Goal: Task Accomplishment & Management: Use online tool/utility

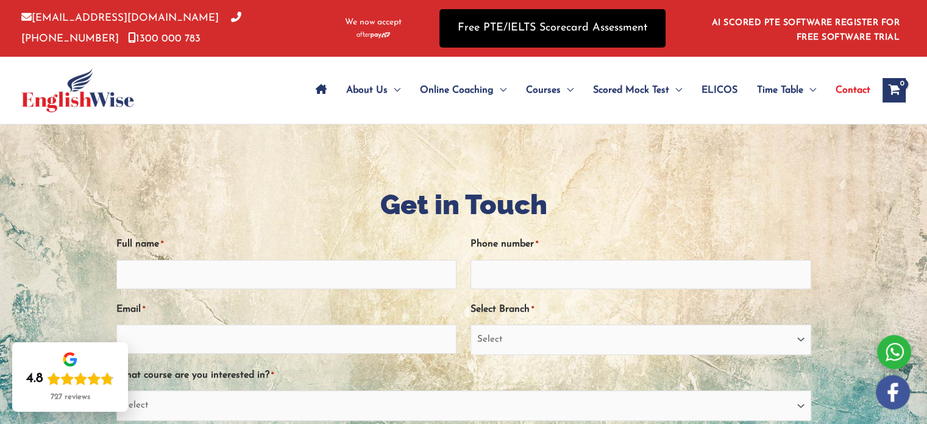
click at [549, 29] on link "Free PTE/IELTS Scorecard Assessment" at bounding box center [552, 28] width 226 height 38
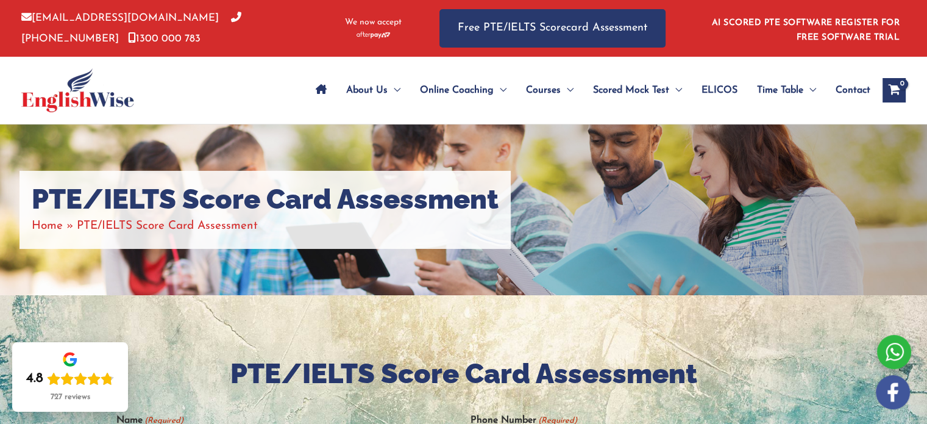
click at [66, 94] on img at bounding box center [77, 90] width 113 height 44
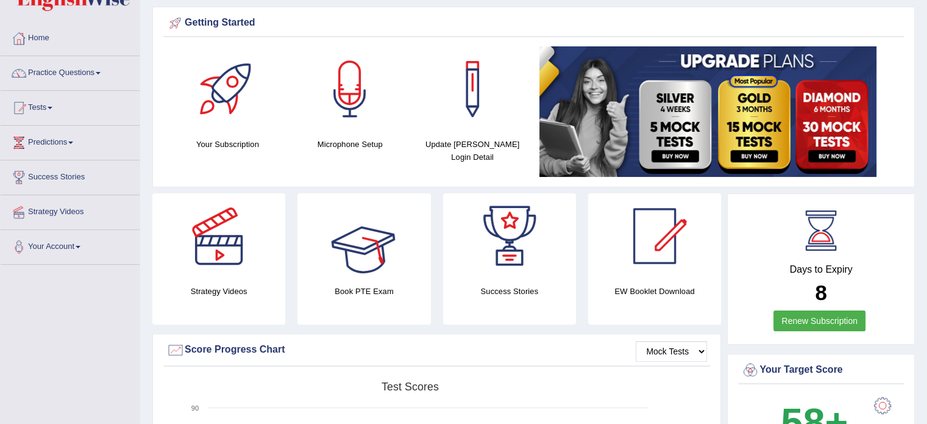
scroll to position [61, 0]
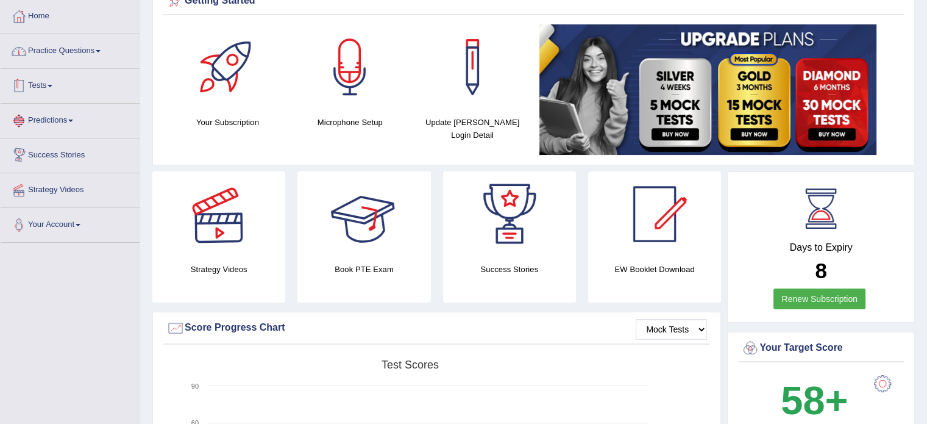
click at [57, 49] on link "Practice Questions" at bounding box center [70, 49] width 139 height 30
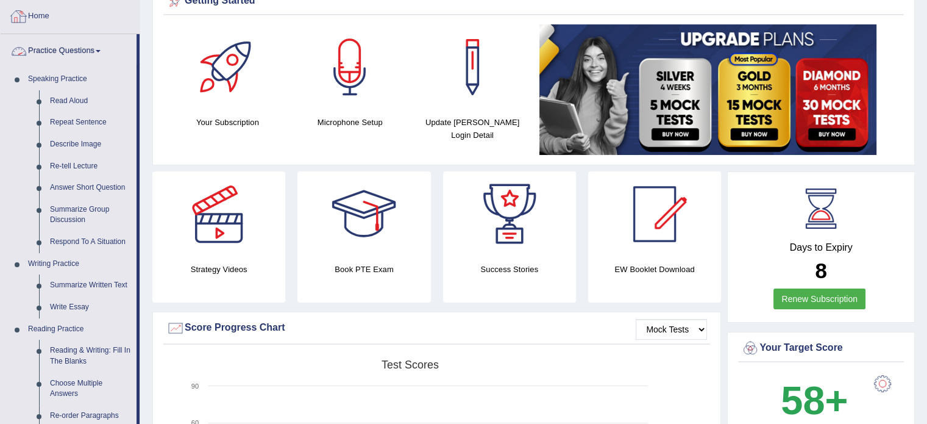
click at [45, 16] on link "Home" at bounding box center [70, 14] width 139 height 30
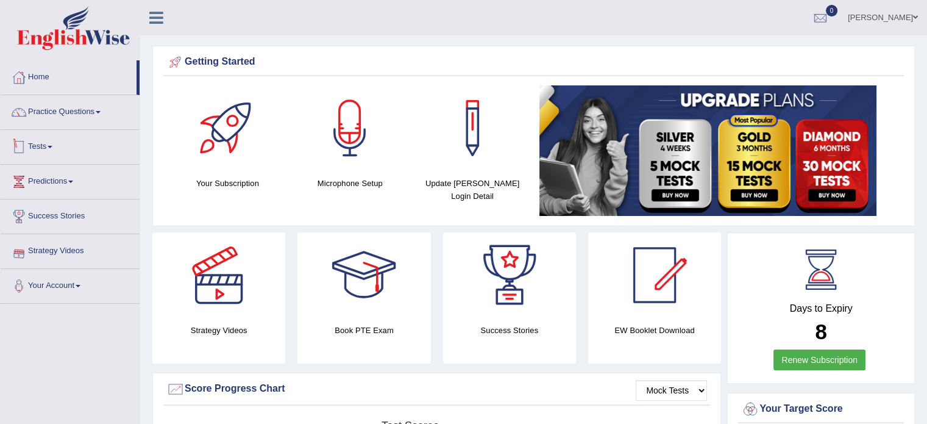
click at [48, 146] on link "Tests" at bounding box center [70, 145] width 139 height 30
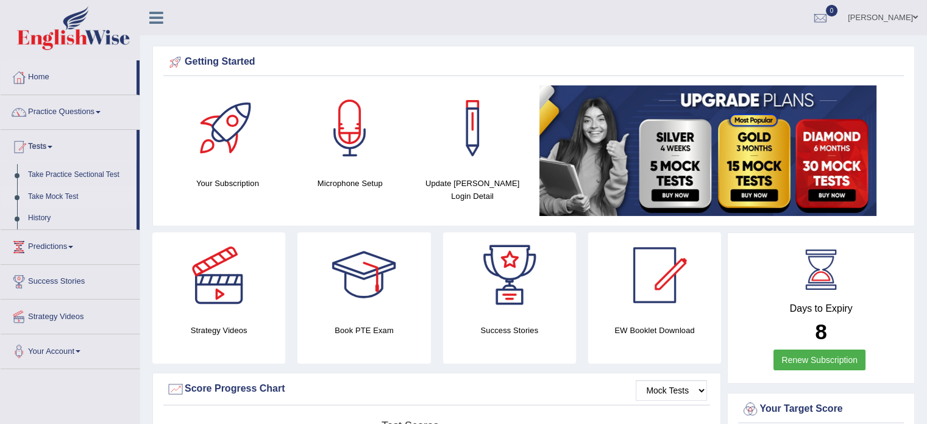
click at [51, 196] on link "Take Mock Test" at bounding box center [80, 197] width 114 height 22
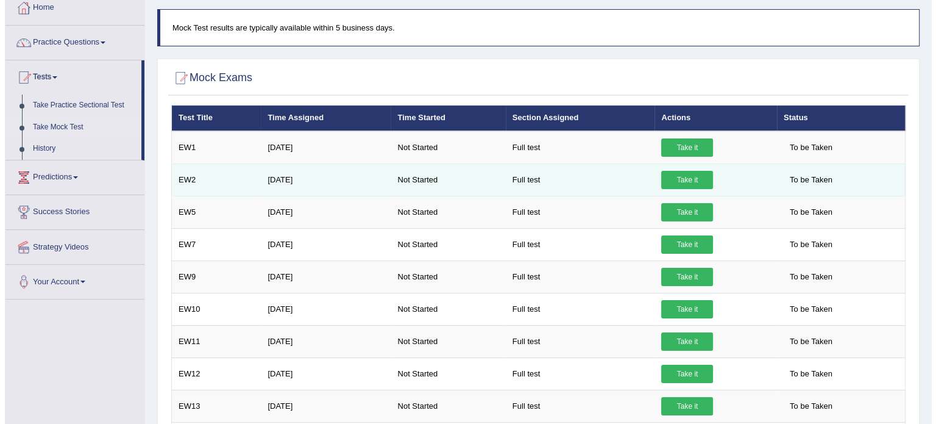
scroll to position [51, 0]
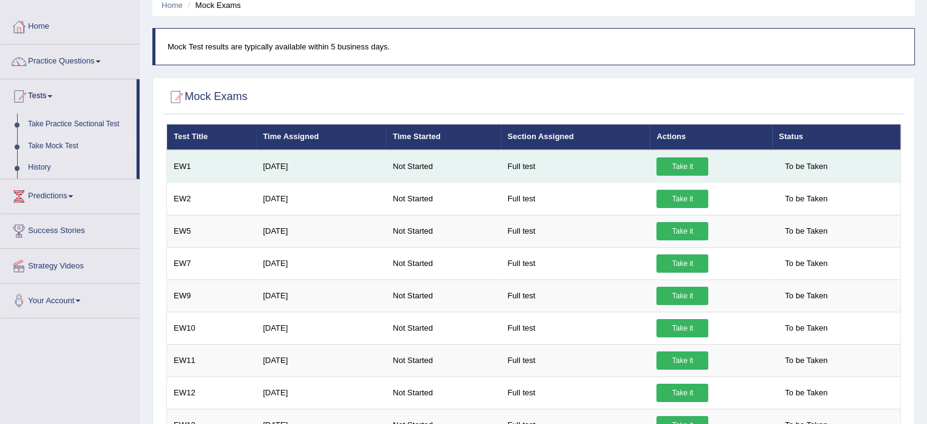
click at [683, 167] on link "Take it" at bounding box center [682, 166] width 52 height 18
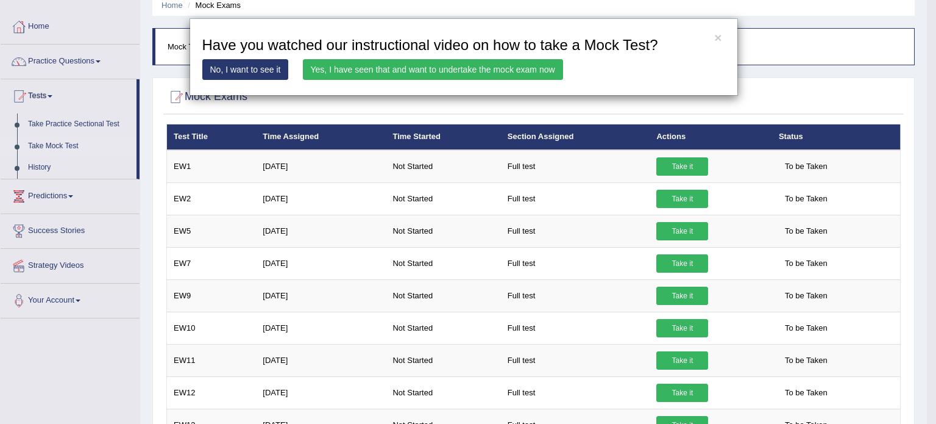
click at [439, 71] on link "Yes, I have seen that and want to undertake the mock exam now" at bounding box center [433, 69] width 260 height 21
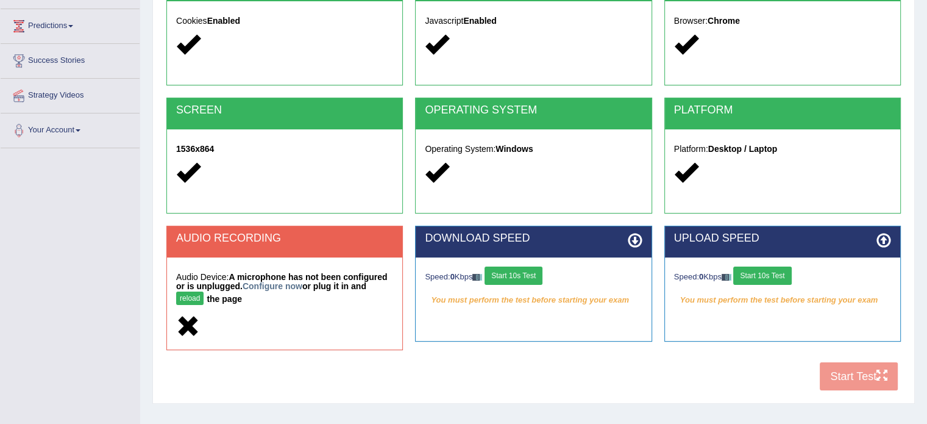
scroll to position [216, 0]
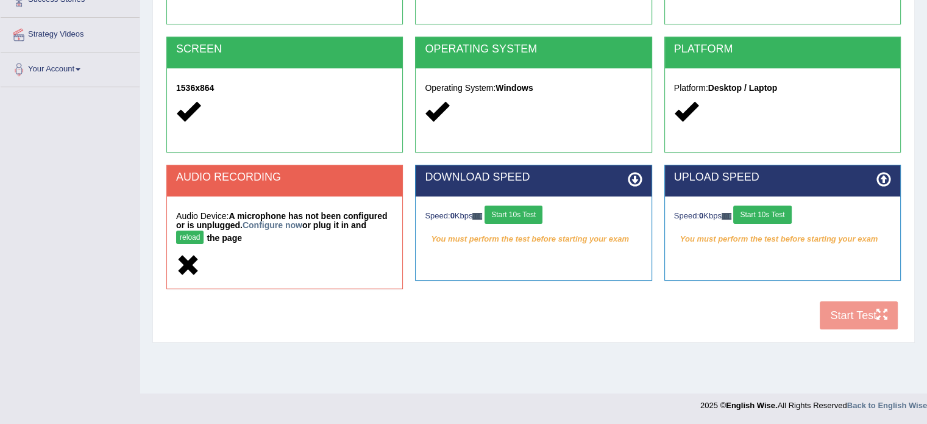
click at [347, 253] on div at bounding box center [284, 266] width 217 height 26
click at [190, 237] on button "reload" at bounding box center [189, 236] width 27 height 13
click at [191, 238] on button "reload" at bounding box center [189, 236] width 27 height 13
click at [488, 358] on div "Home Exams Exam Requirements System Requirements Test COOKIES Cookies Enabled J…" at bounding box center [533, 89] width 787 height 610
click at [536, 217] on button "Start 10s Test" at bounding box center [514, 214] width 58 height 18
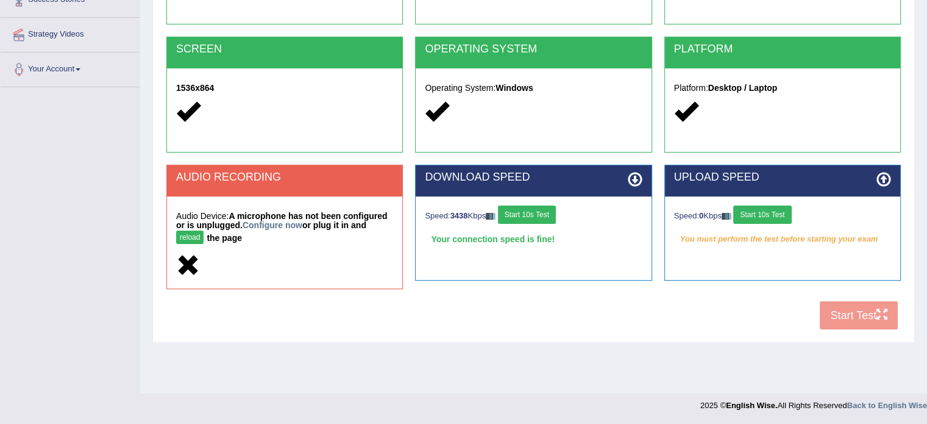
click at [760, 216] on button "Start 10s Test" at bounding box center [762, 214] width 58 height 18
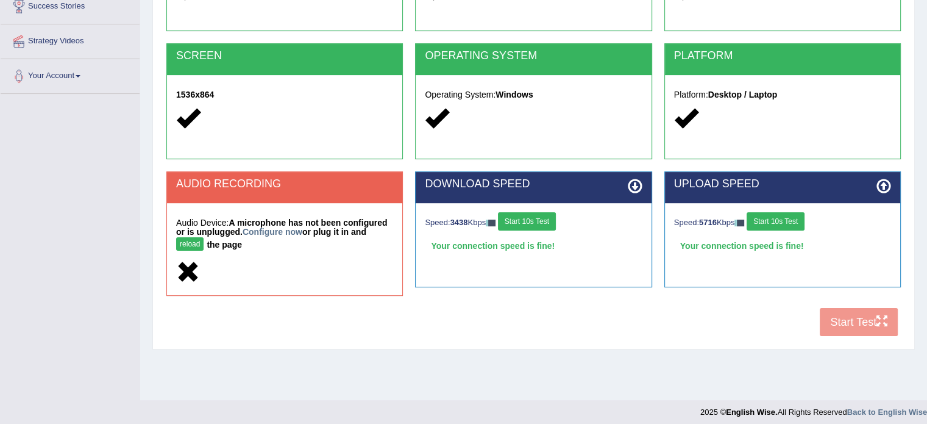
scroll to position [216, 0]
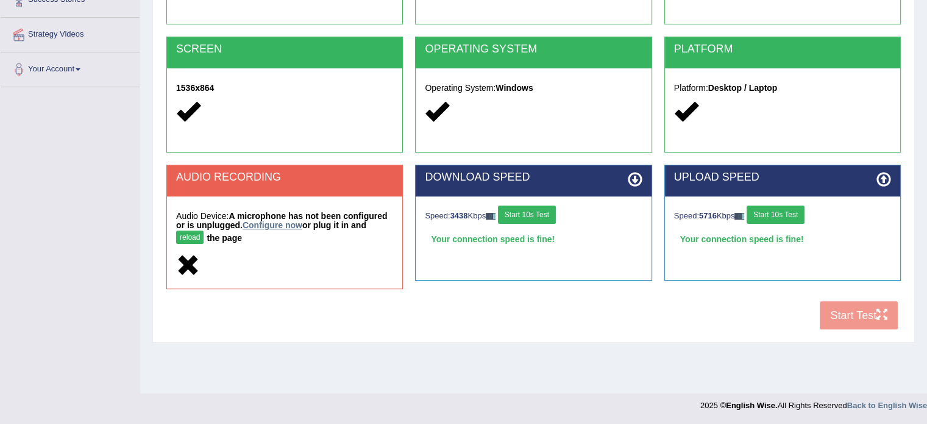
click at [283, 226] on link "Configure now" at bounding box center [273, 225] width 60 height 10
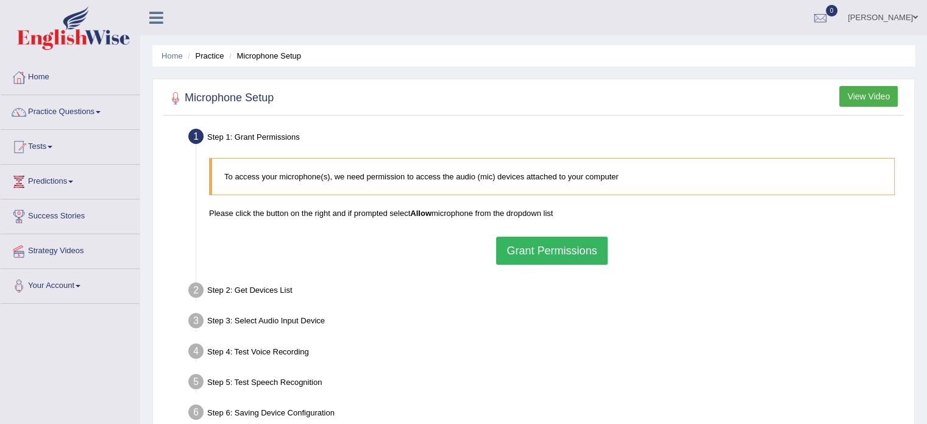
click at [549, 253] on button "Grant Permissions" at bounding box center [551, 251] width 111 height 28
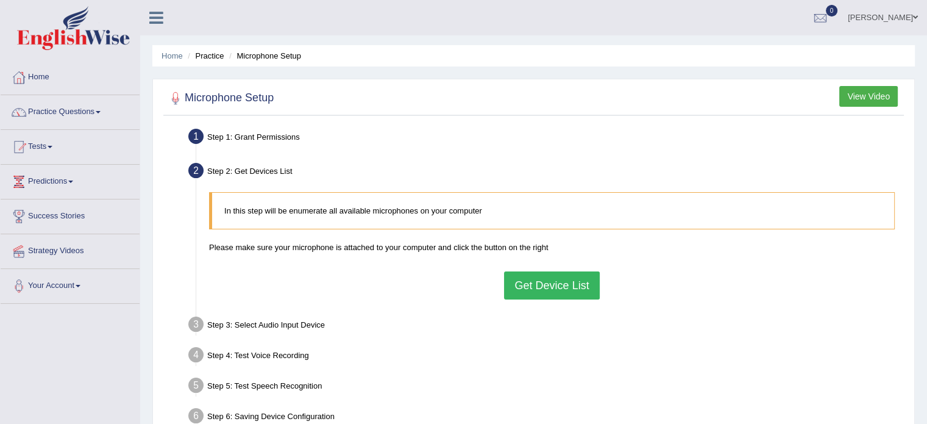
click at [547, 286] on button "Get Device List" at bounding box center [551, 285] width 95 height 28
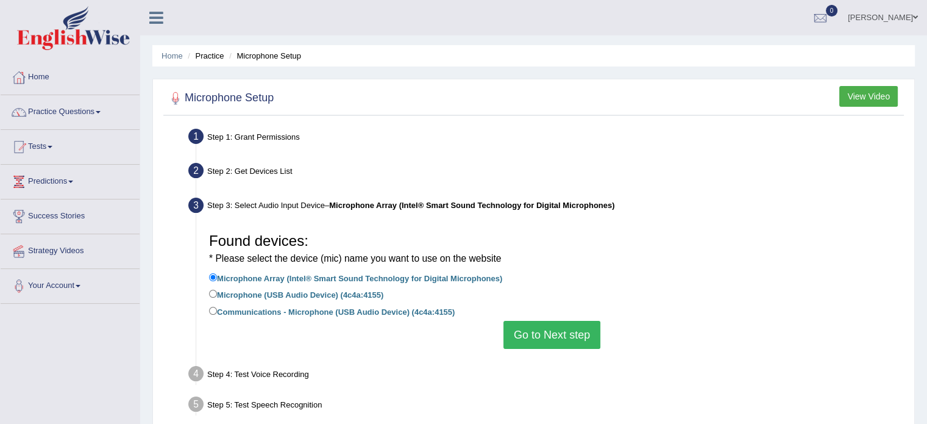
click at [546, 335] on button "Go to Next step" at bounding box center [551, 335] width 97 height 28
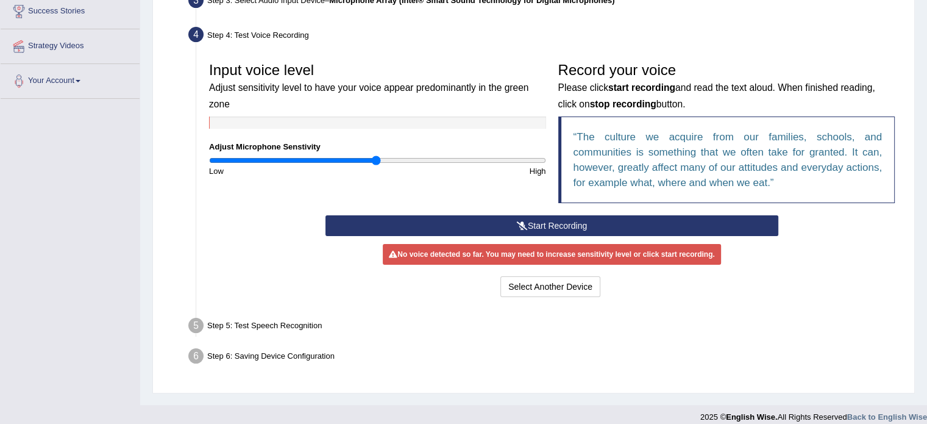
scroll to position [216, 0]
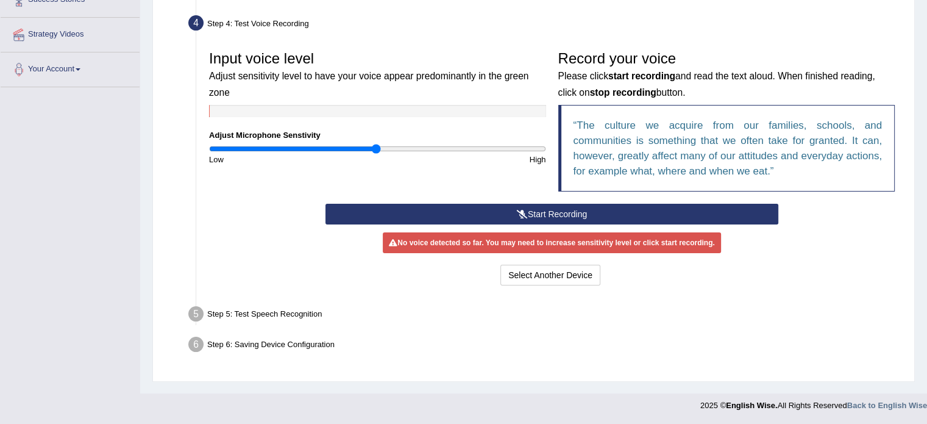
click at [538, 212] on button "Start Recording" at bounding box center [551, 214] width 453 height 21
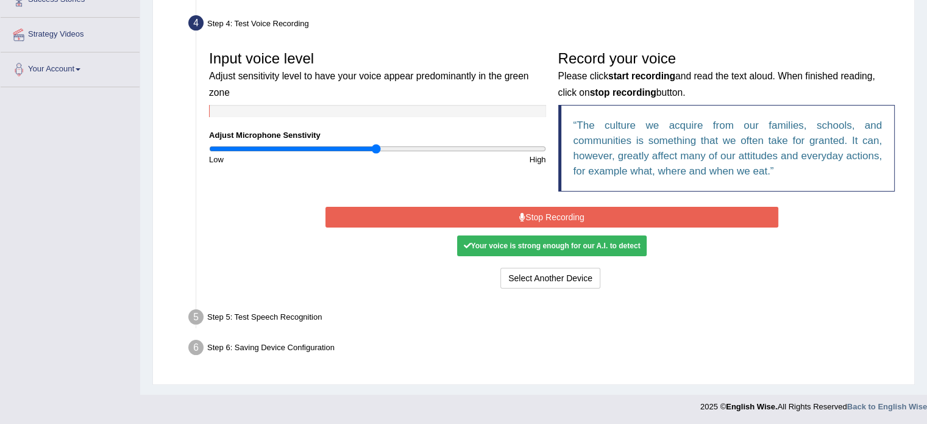
click at [541, 245] on div "Your voice is strong enough for our A.I. to detect" at bounding box center [551, 245] width 189 height 21
click at [288, 313] on div "Step 5: Test Speech Recognition" at bounding box center [546, 318] width 726 height 27
click at [199, 312] on li "Step 5: Test Speech Recognition Text to read The culture we acquire from our fa…" at bounding box center [546, 318] width 710 height 27
click at [199, 348] on li "Step 6: Saving Device Configuration Your Microphone Settings: Selected Device M…" at bounding box center [546, 349] width 710 height 27
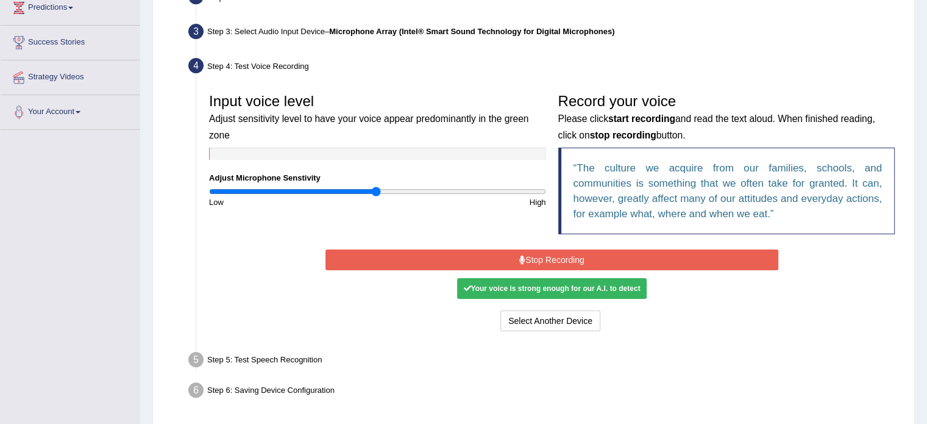
scroll to position [94, 0]
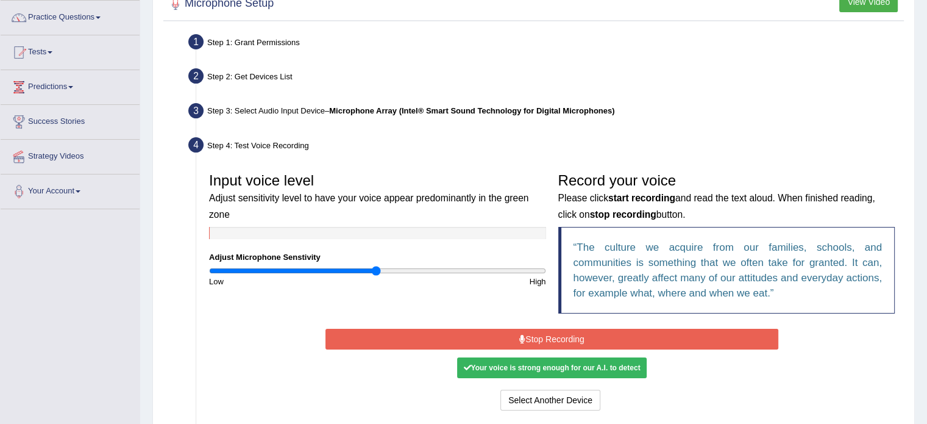
click at [542, 338] on button "Stop Recording" at bounding box center [551, 339] width 453 height 21
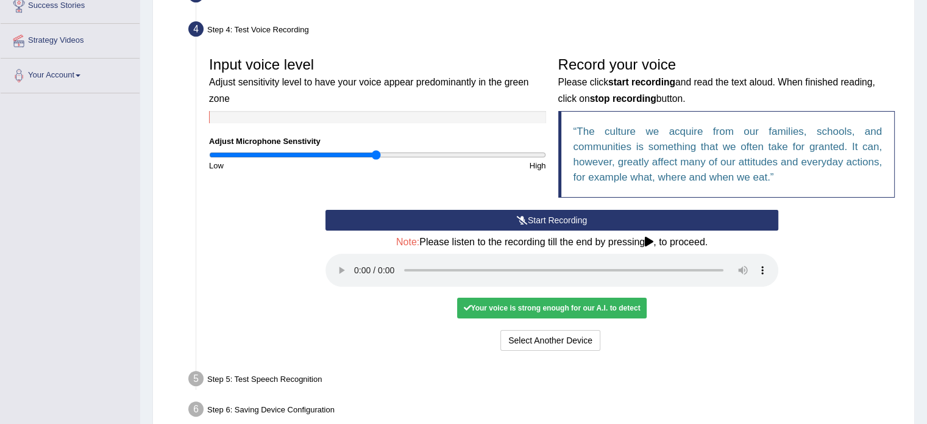
scroll to position [216, 0]
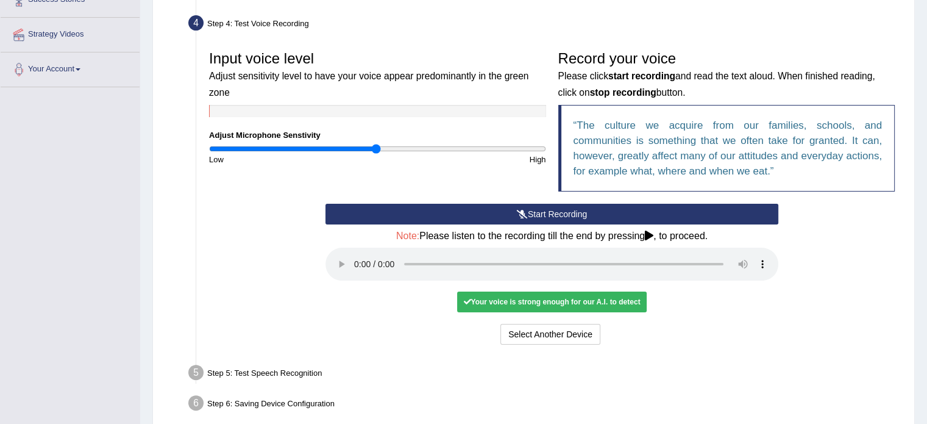
click at [652, 233] on icon at bounding box center [649, 235] width 9 height 10
click at [546, 333] on button "Select Another Device" at bounding box center [550, 334] width 100 height 21
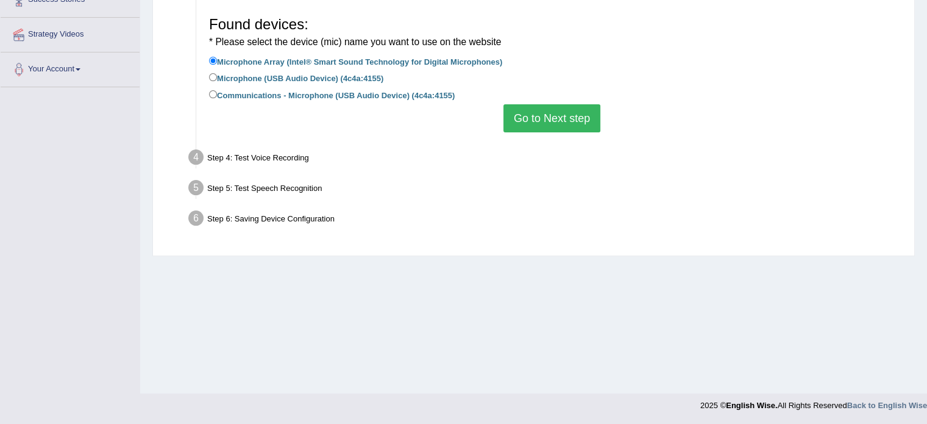
click at [547, 121] on button "Go to Next step" at bounding box center [551, 118] width 97 height 28
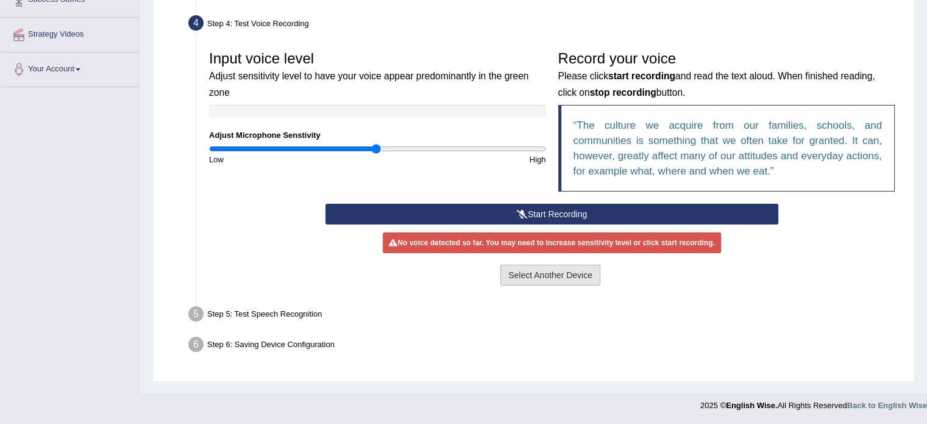
click at [547, 275] on button "Select Another Device" at bounding box center [550, 275] width 100 height 21
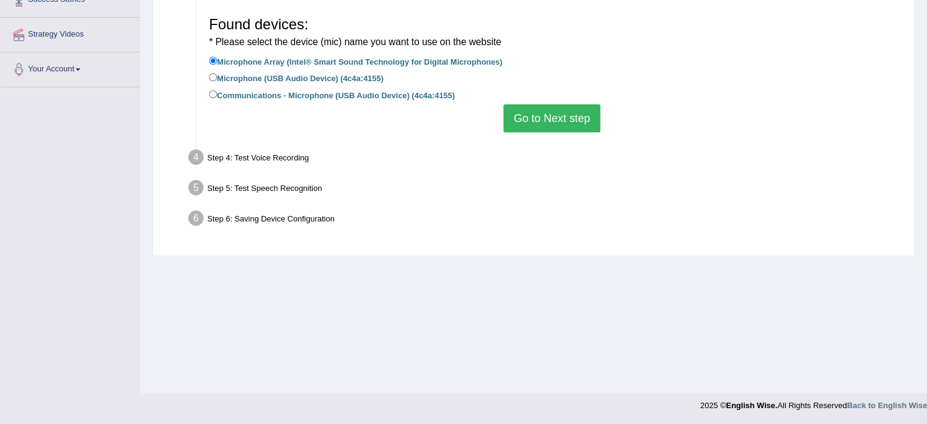
click at [251, 155] on div "Step 4: Test Voice Recording" at bounding box center [546, 159] width 726 height 27
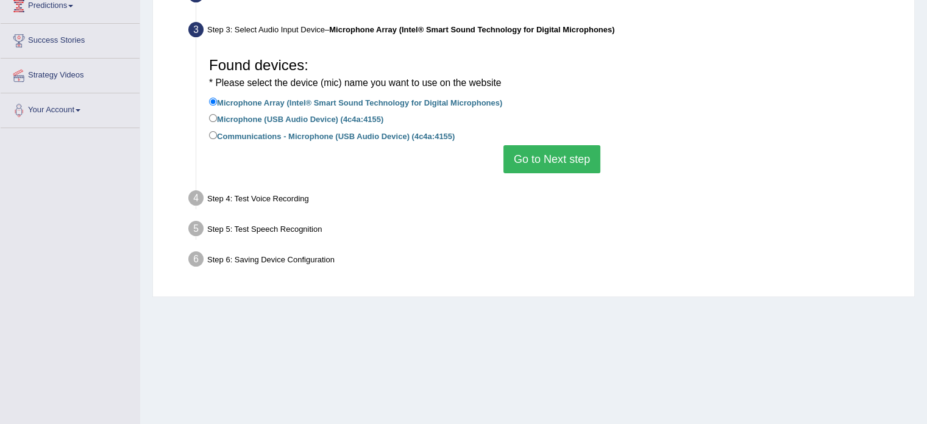
scroll to position [155, 0]
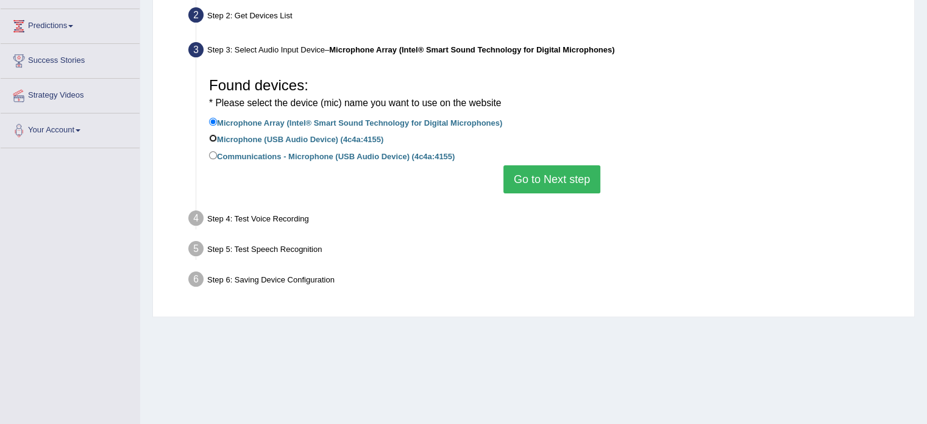
click at [213, 138] on input "Microphone (USB Audio Device) (4c4a:4155)" at bounding box center [213, 138] width 8 height 8
radio input "true"
click at [535, 173] on button "Go to Next step" at bounding box center [551, 179] width 97 height 28
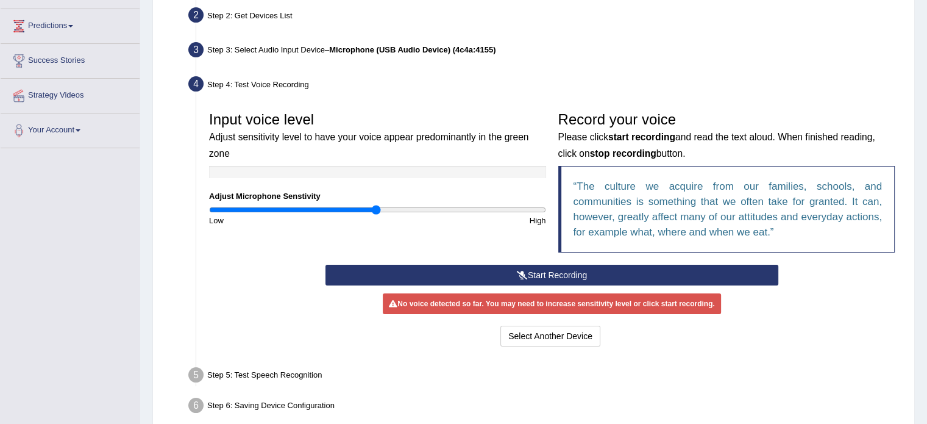
click at [544, 272] on button "Start Recording" at bounding box center [551, 275] width 453 height 21
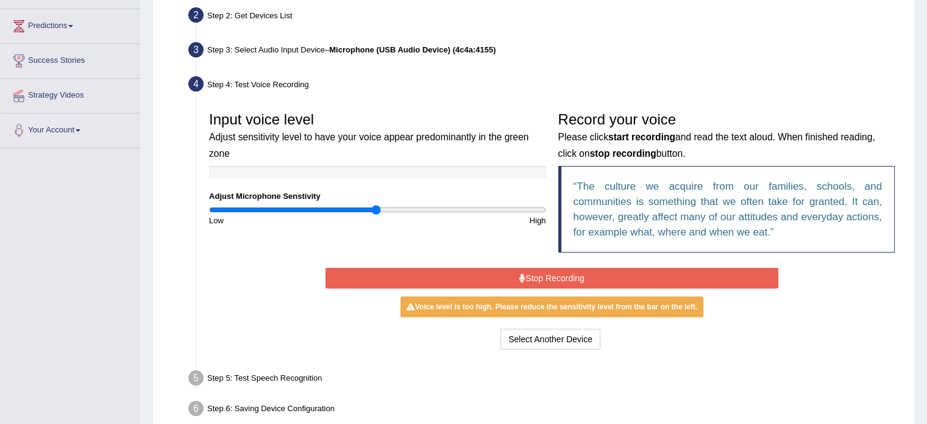
click at [544, 272] on button "Stop Recording" at bounding box center [551, 278] width 453 height 21
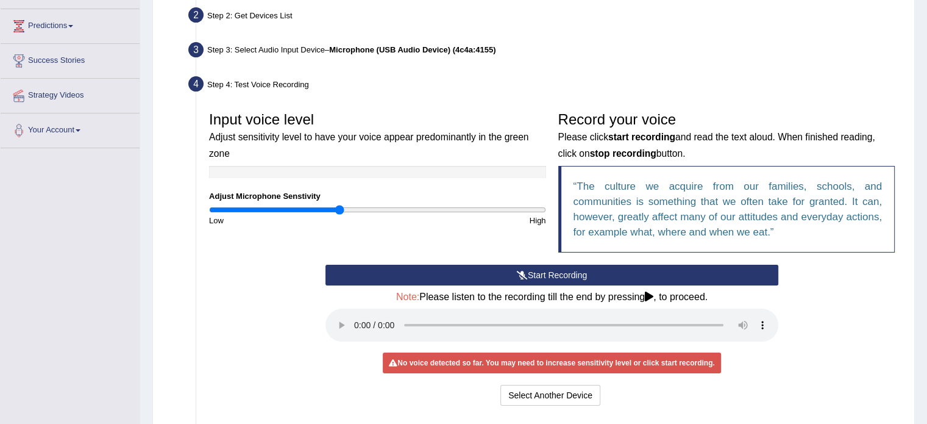
click at [341, 207] on input "range" at bounding box center [377, 210] width 337 height 10
click at [362, 207] on input "range" at bounding box center [377, 210] width 337 height 10
click at [535, 273] on button "Start Recording" at bounding box center [551, 275] width 453 height 21
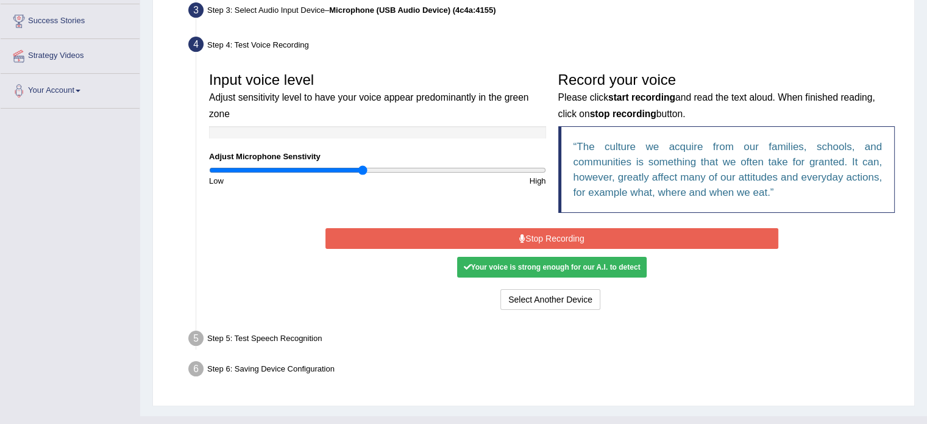
scroll to position [216, 0]
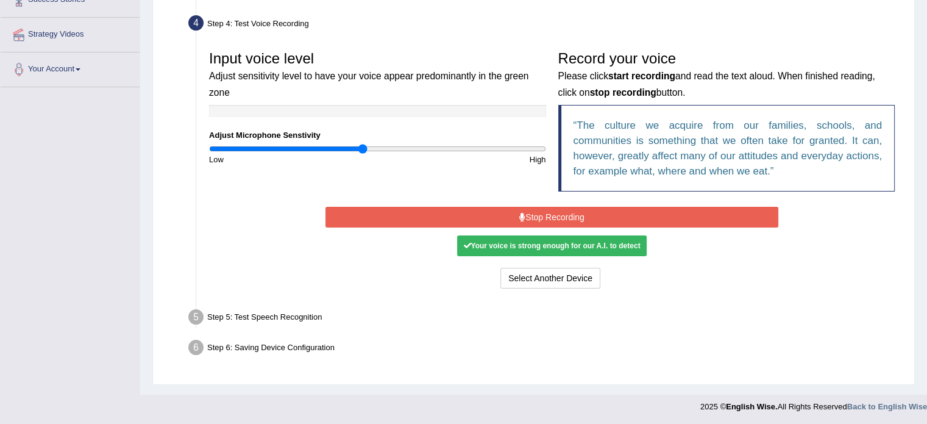
click at [539, 219] on button "Stop Recording" at bounding box center [551, 217] width 453 height 21
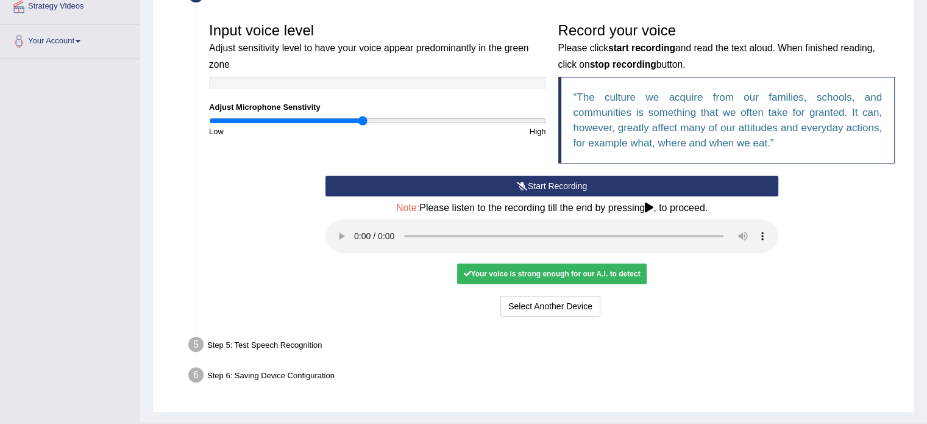
scroll to position [272, 0]
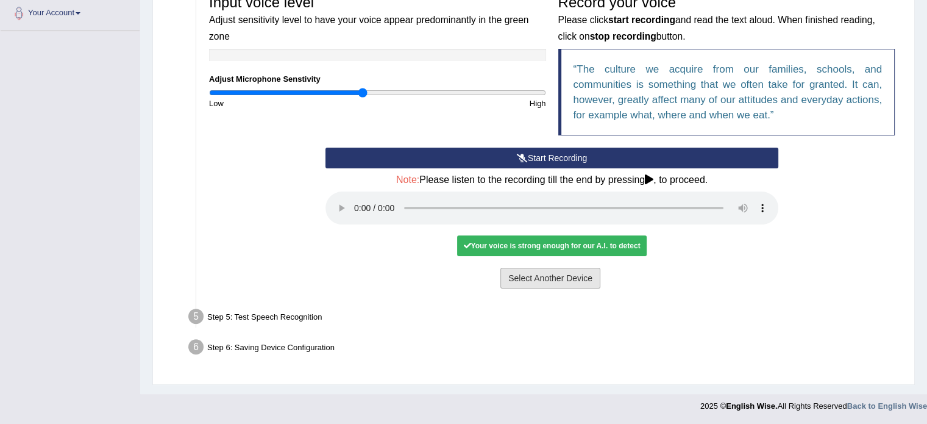
click at [546, 279] on button "Select Another Device" at bounding box center [550, 278] width 100 height 21
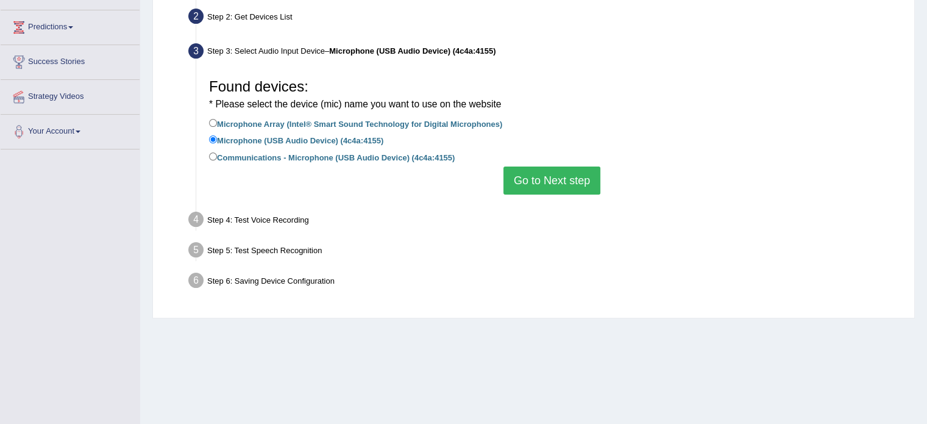
scroll to position [183, 0]
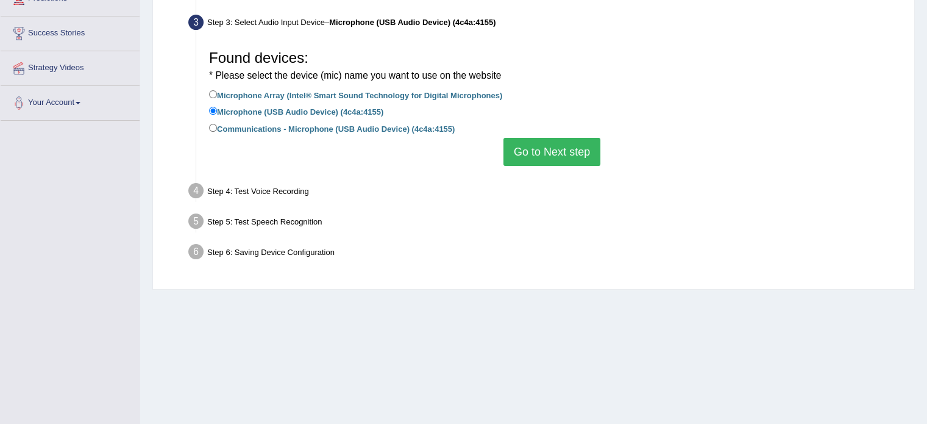
click at [552, 151] on button "Go to Next step" at bounding box center [551, 152] width 97 height 28
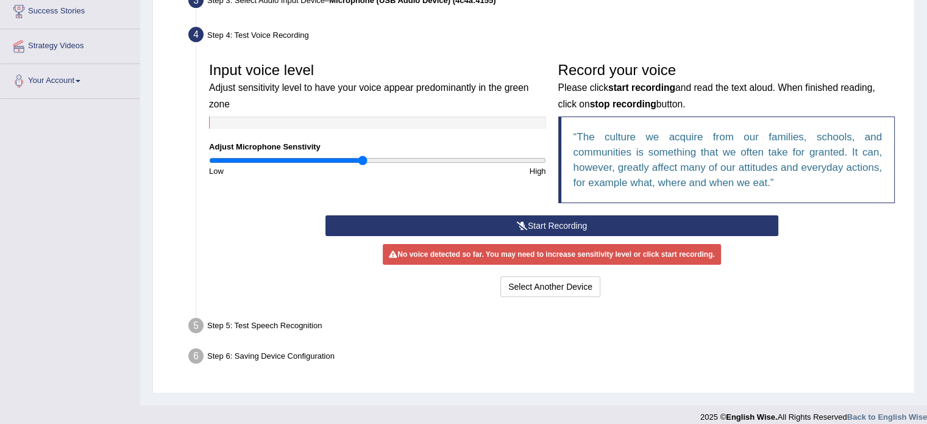
scroll to position [216, 0]
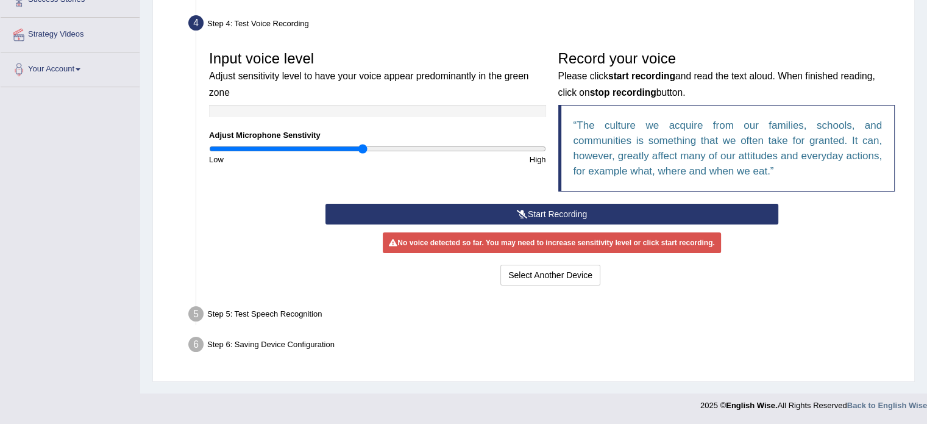
click at [543, 241] on div "No voice detected so far. You may need to increase sensitivity level or click s…" at bounding box center [552, 242] width 338 height 21
click at [547, 250] on div "No voice detected so far. You may need to increase sensitivity level or click s…" at bounding box center [552, 242] width 338 height 21
click at [522, 210] on icon at bounding box center [522, 214] width 11 height 9
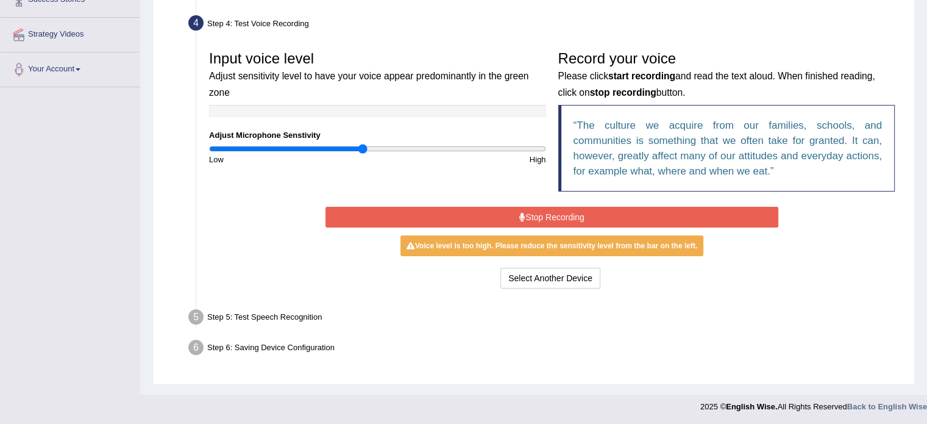
click at [475, 214] on button "Stop Recording" at bounding box center [551, 217] width 453 height 21
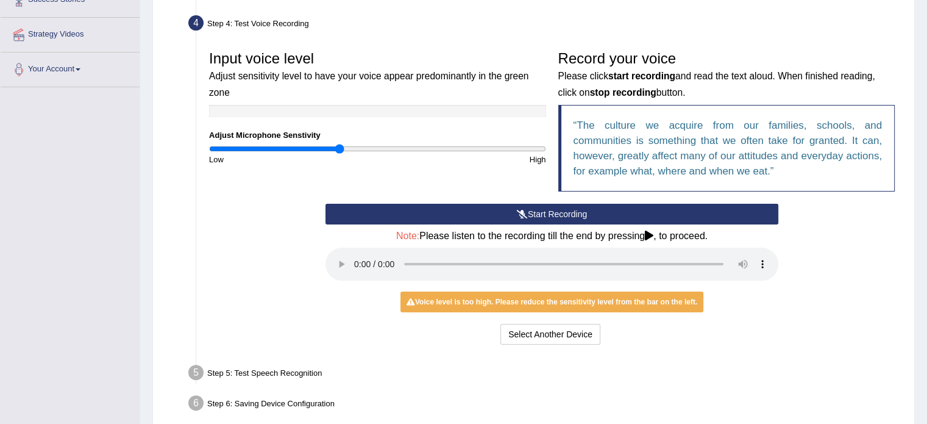
click at [338, 146] on input "range" at bounding box center [377, 149] width 337 height 10
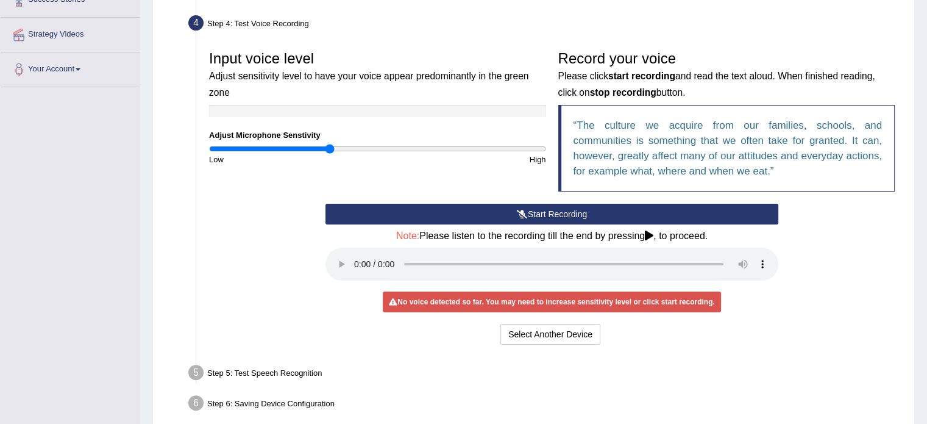
type input "0.72"
click at [329, 151] on input "range" at bounding box center [377, 149] width 337 height 10
click at [524, 212] on icon at bounding box center [522, 214] width 11 height 9
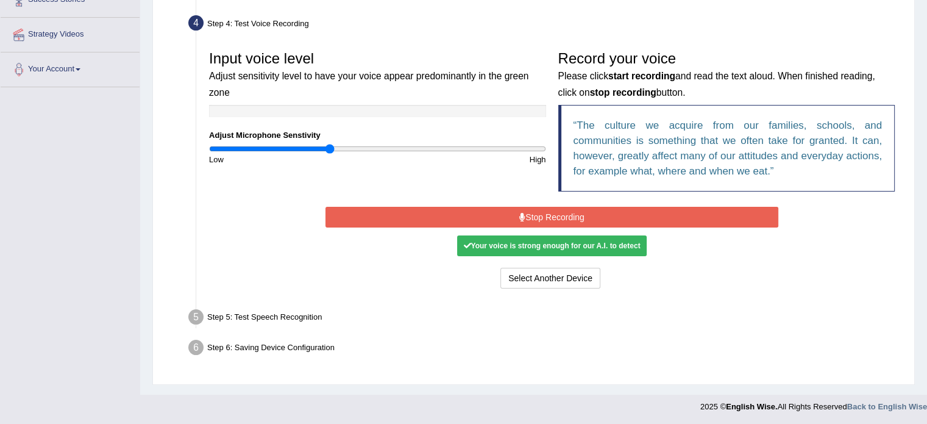
click at [500, 216] on button "Stop Recording" at bounding box center [551, 217] width 453 height 21
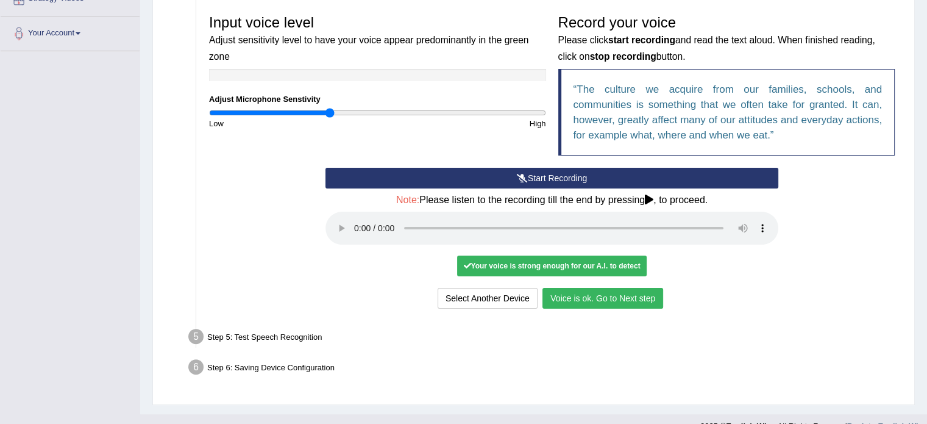
scroll to position [272, 0]
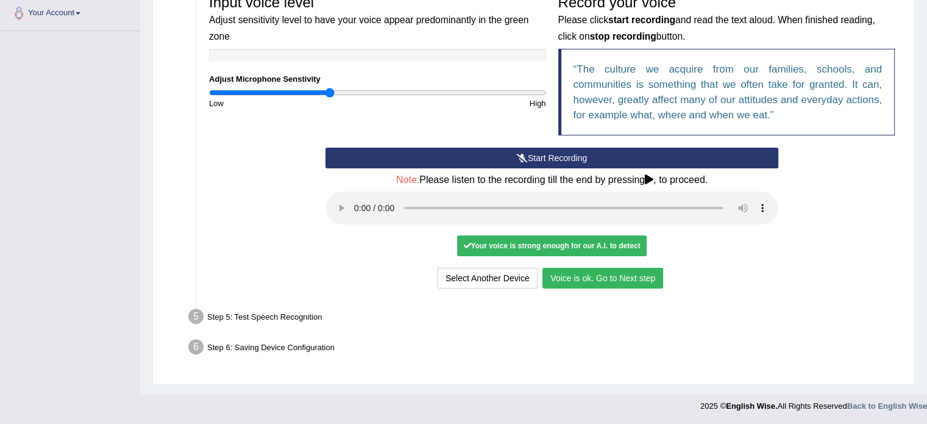
click at [603, 279] on button "Voice is ok. Go to Next step" at bounding box center [602, 278] width 121 height 21
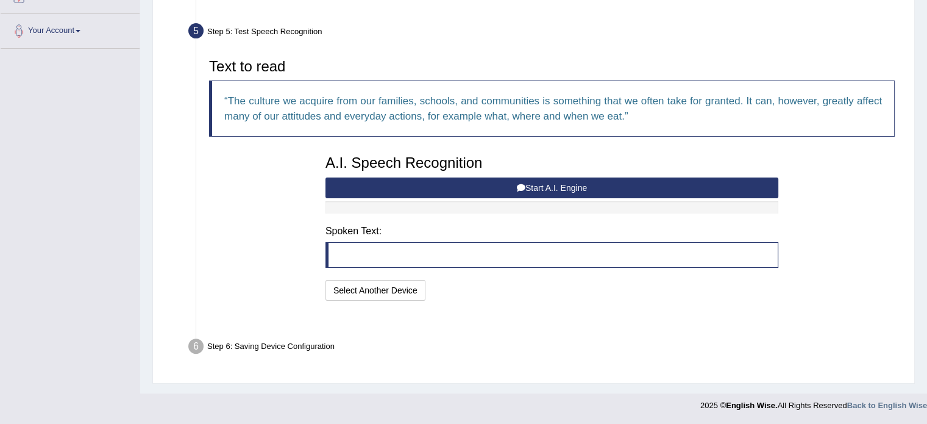
scroll to position [224, 0]
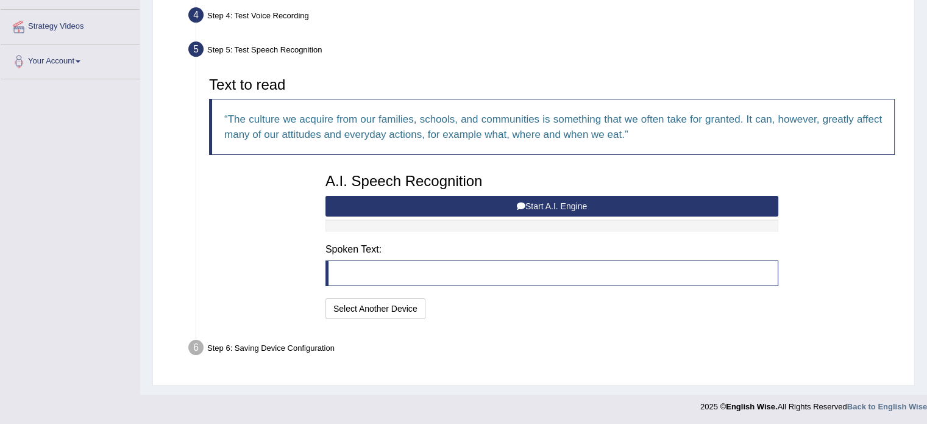
click at [544, 201] on button "Start A.I. Engine" at bounding box center [551, 206] width 453 height 21
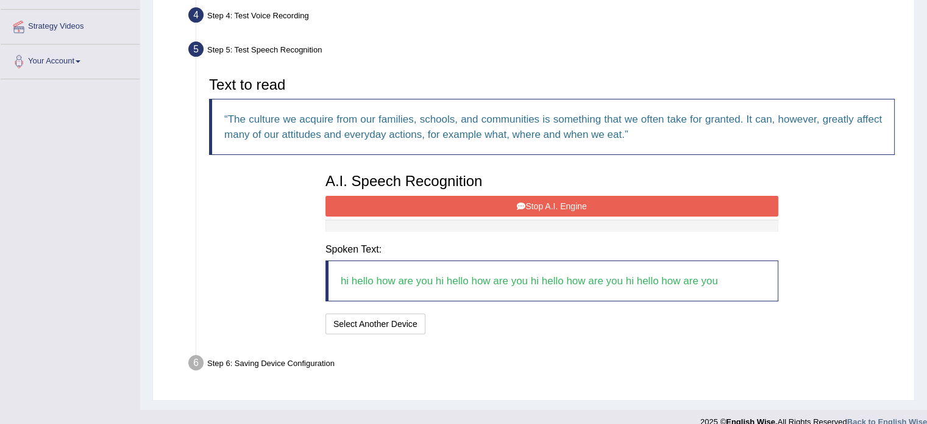
click at [535, 201] on button "Stop A.I. Engine" at bounding box center [551, 206] width 453 height 21
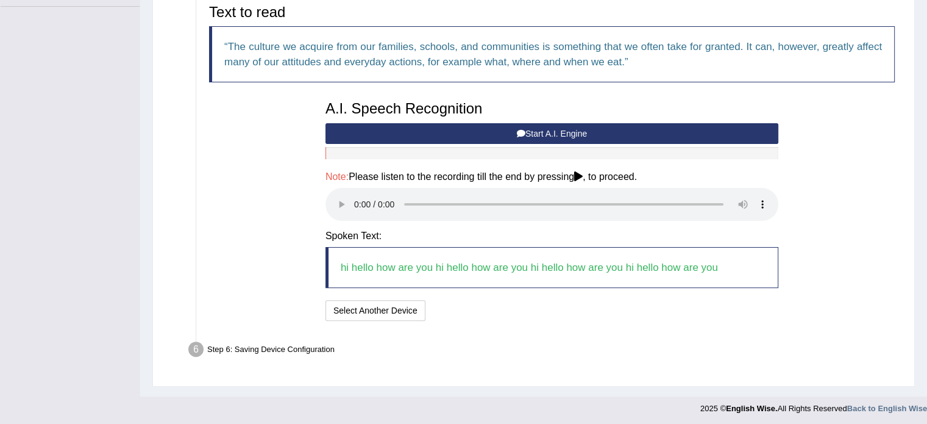
scroll to position [298, 0]
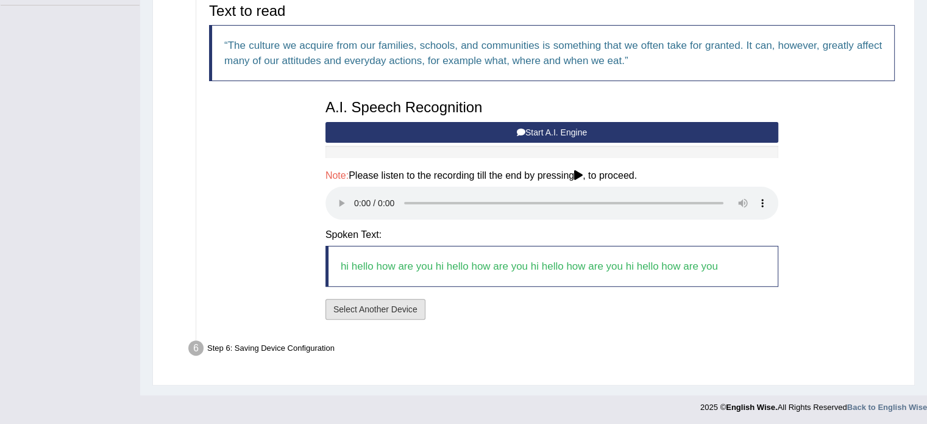
click at [360, 310] on button "Select Another Device" at bounding box center [375, 309] width 100 height 21
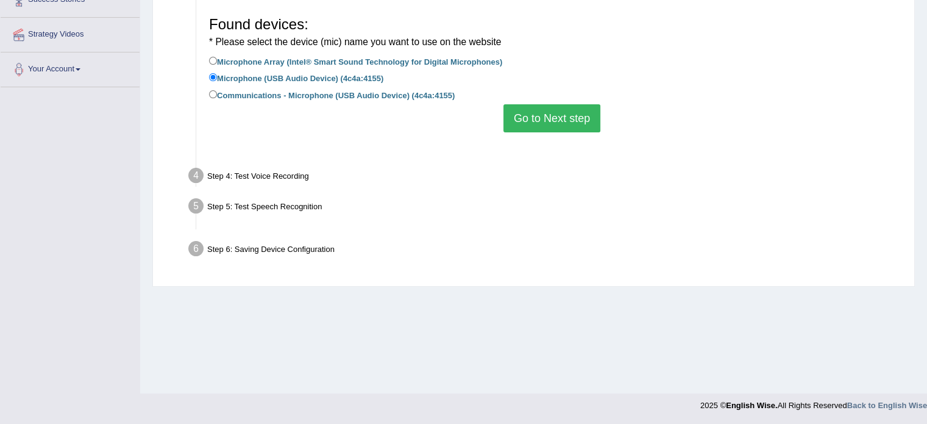
scroll to position [216, 0]
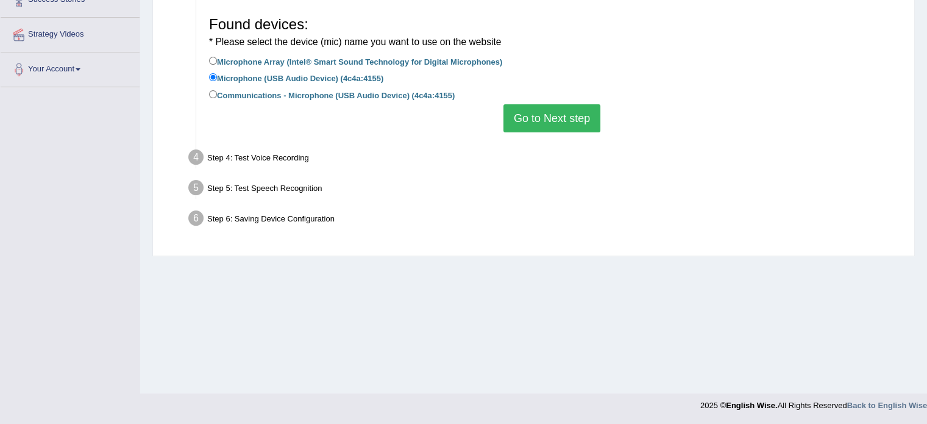
click at [559, 114] on button "Go to Next step" at bounding box center [551, 118] width 97 height 28
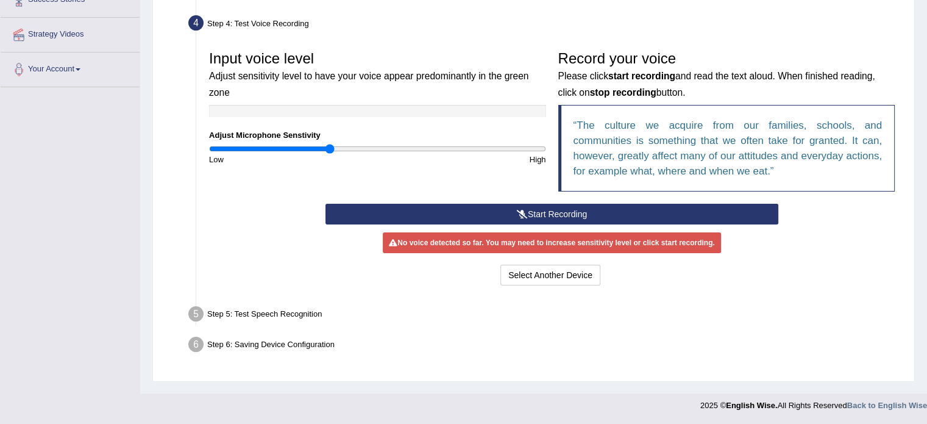
click at [547, 208] on button "Start Recording" at bounding box center [551, 214] width 453 height 21
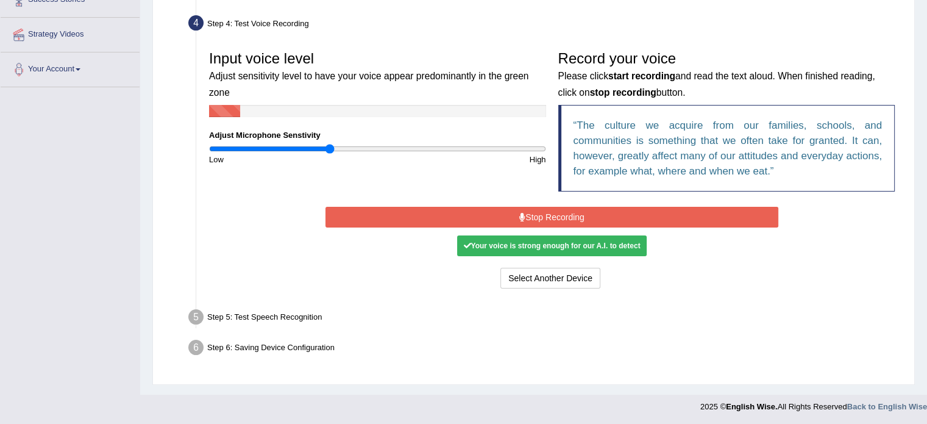
click at [548, 213] on button "Stop Recording" at bounding box center [551, 217] width 453 height 21
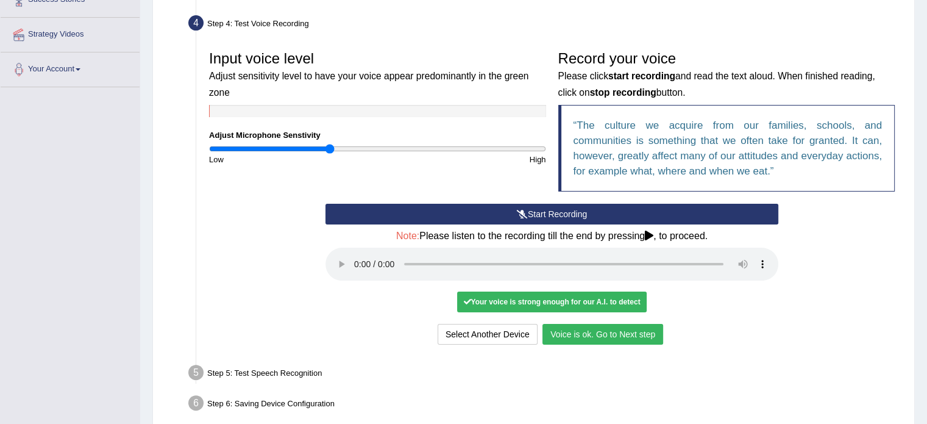
click at [624, 335] on button "Voice is ok. Go to Next step" at bounding box center [602, 334] width 121 height 21
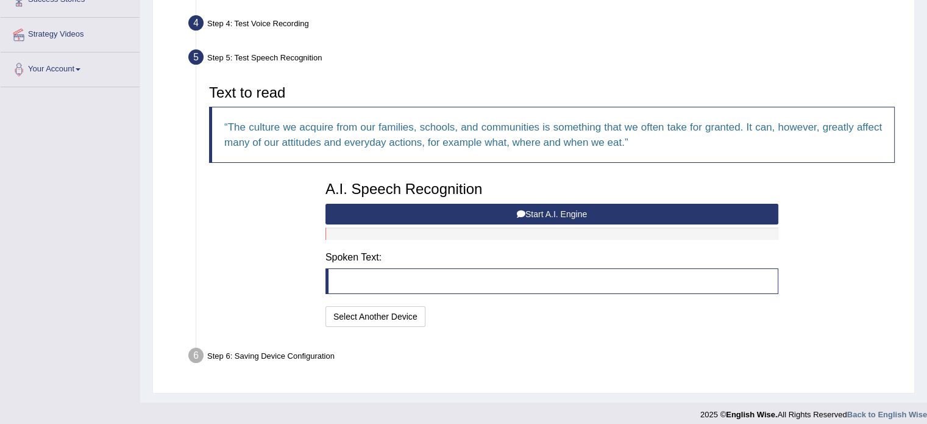
click at [552, 215] on button "Start A.I. Engine" at bounding box center [551, 214] width 453 height 21
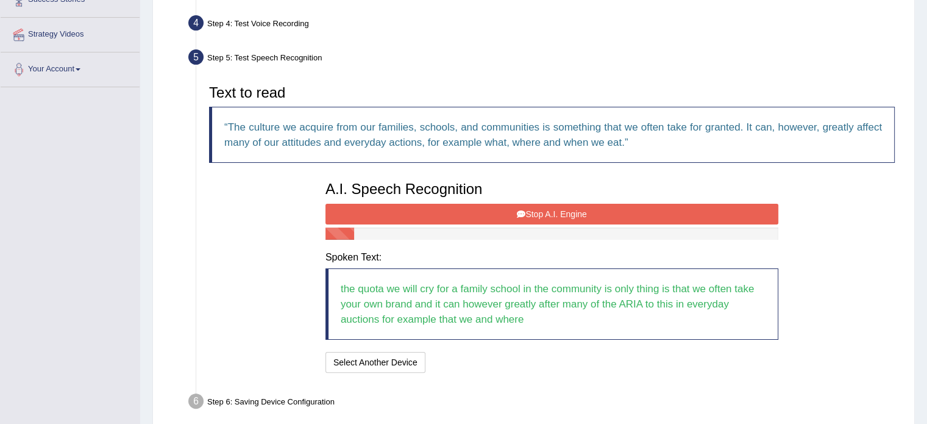
click at [555, 206] on button "Stop A.I. Engine" at bounding box center [551, 214] width 453 height 21
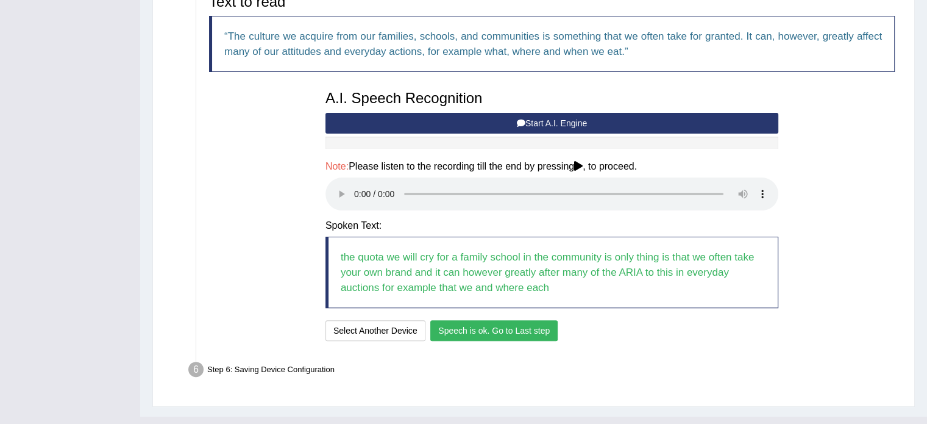
scroll to position [329, 0]
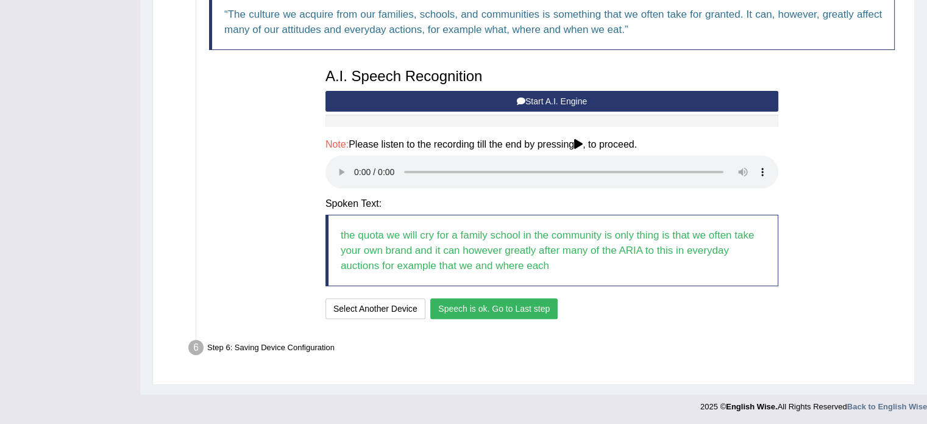
click at [491, 309] on button "Speech is ok. Go to Last step" at bounding box center [493, 308] width 127 height 21
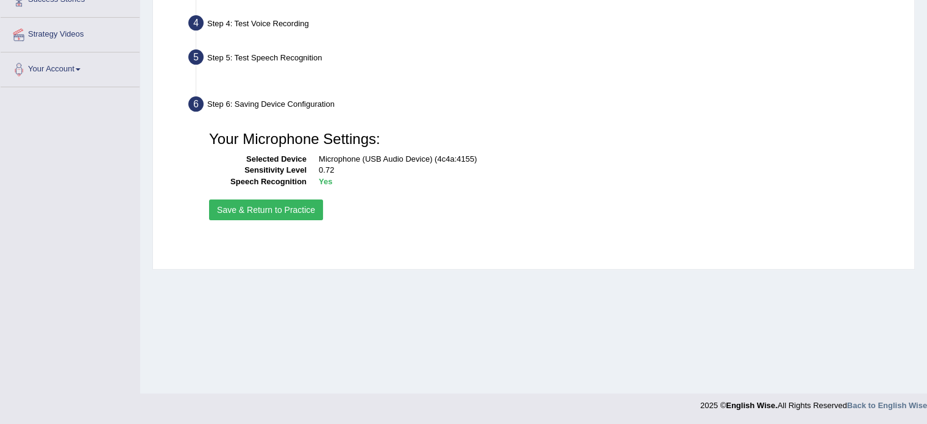
scroll to position [216, 0]
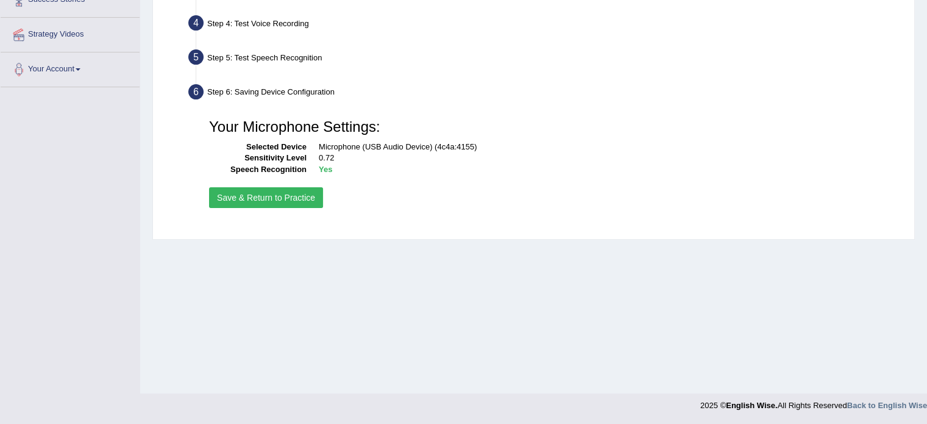
click at [285, 202] on button "Save & Return to Practice" at bounding box center [266, 197] width 114 height 21
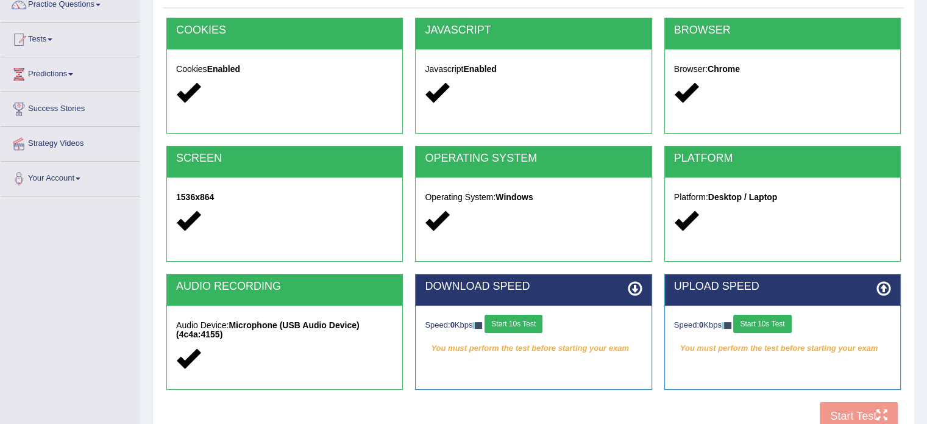
scroll to position [183, 0]
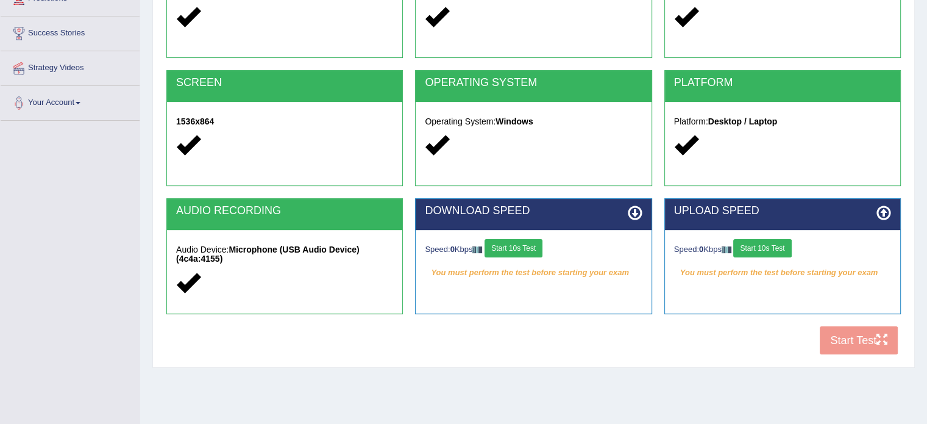
click at [518, 246] on button "Start 10s Test" at bounding box center [514, 248] width 58 height 18
click at [772, 251] on button "Start 10s Test" at bounding box center [762, 248] width 58 height 18
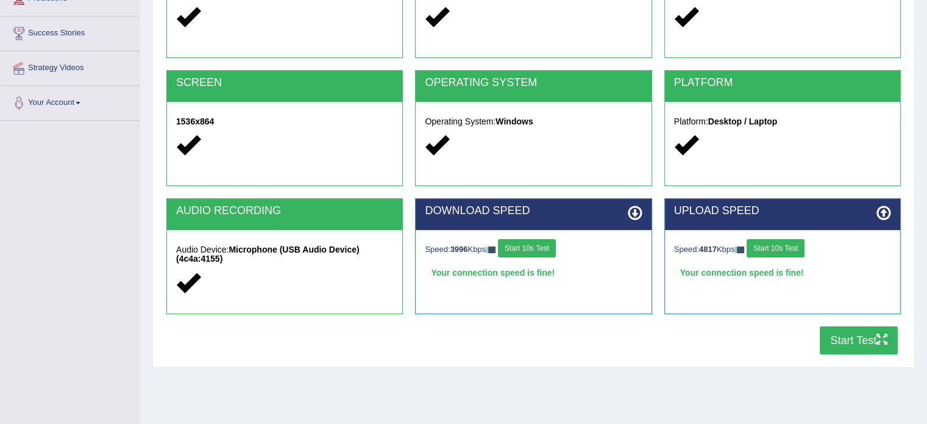
click at [846, 346] on button "Start Test" at bounding box center [859, 340] width 78 height 28
click at [863, 337] on button "Start Test" at bounding box center [859, 340] width 78 height 28
click at [868, 345] on button "Start Test" at bounding box center [859, 340] width 78 height 28
click at [842, 337] on button "Start Test" at bounding box center [859, 340] width 78 height 28
click at [848, 344] on button "Start Test" at bounding box center [859, 340] width 78 height 28
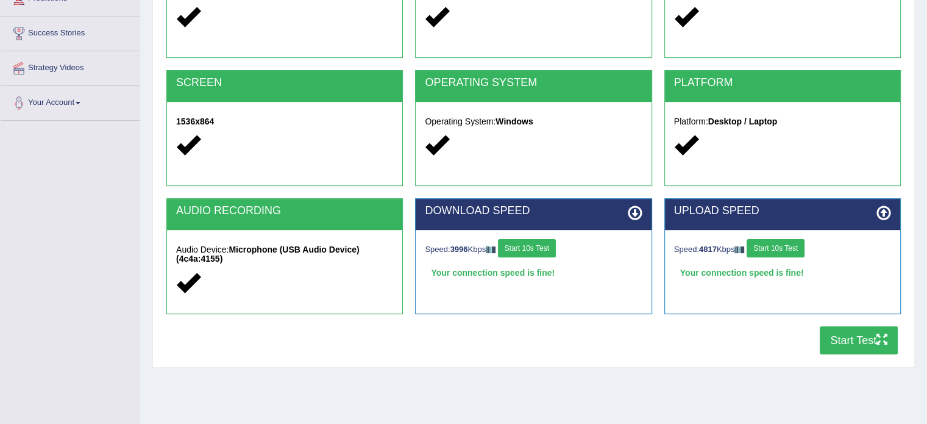
click at [869, 346] on button "Start Test" at bounding box center [859, 340] width 78 height 28
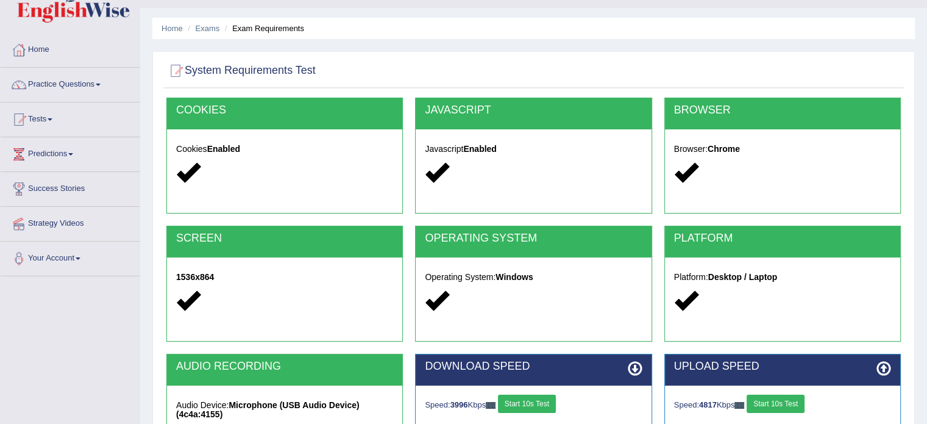
scroll to position [0, 0]
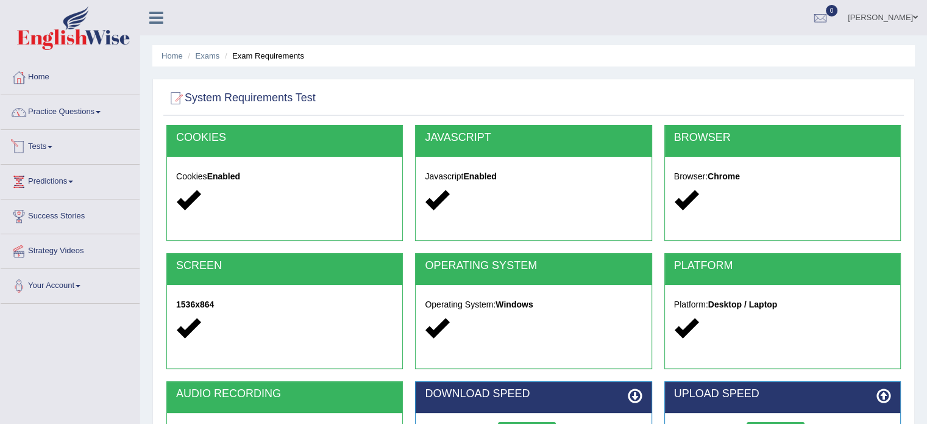
click at [45, 149] on link "Tests" at bounding box center [70, 145] width 139 height 30
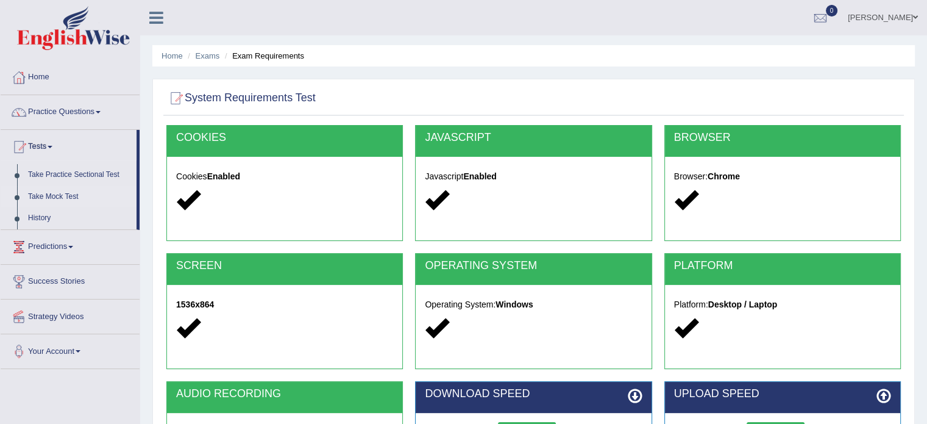
click at [52, 196] on link "Take Mock Test" at bounding box center [80, 197] width 114 height 22
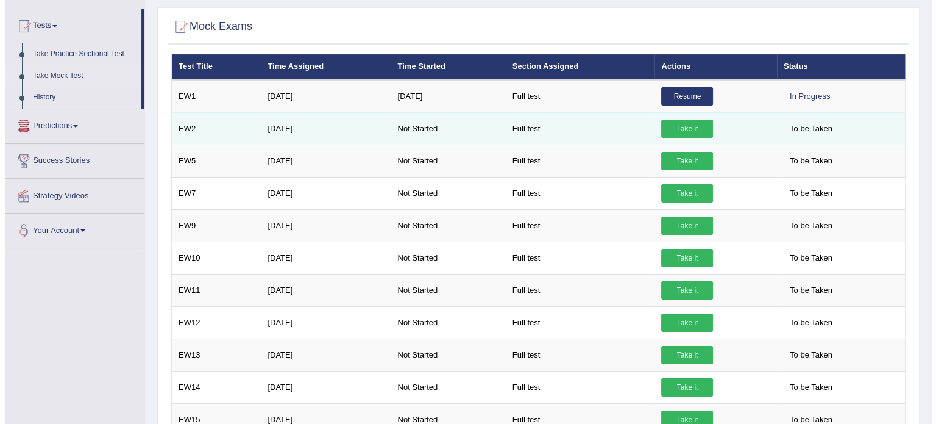
scroll to position [122, 0]
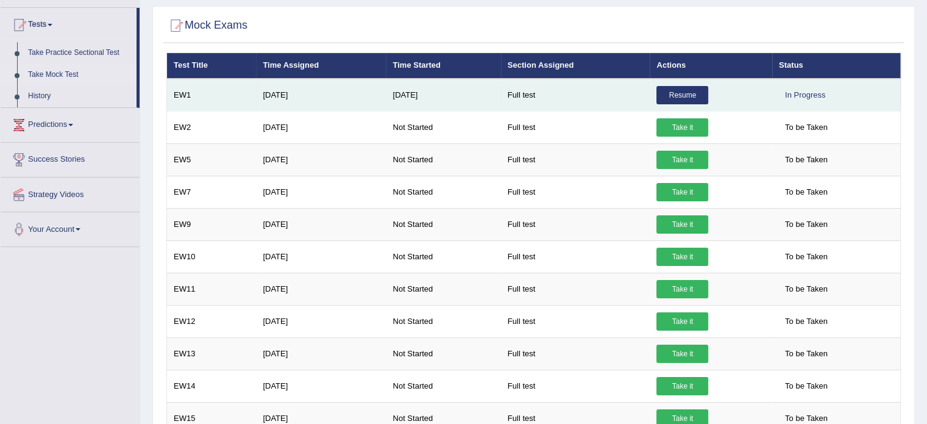
click at [691, 96] on link "Resume" at bounding box center [682, 95] width 52 height 18
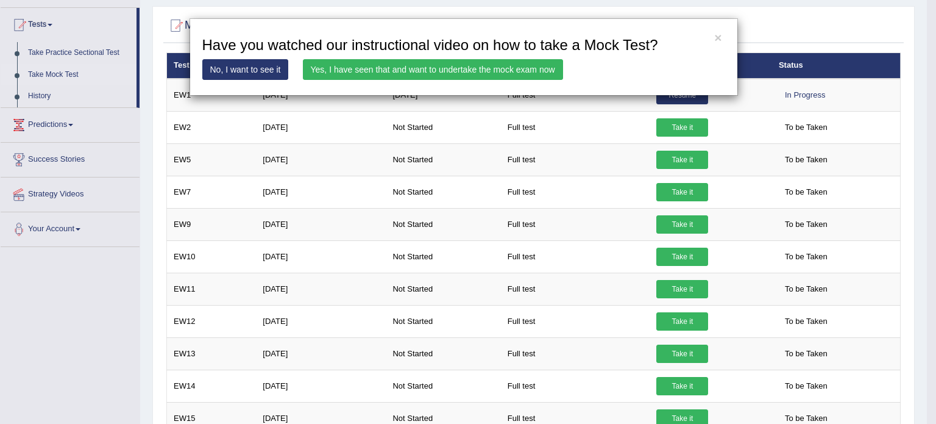
click at [463, 69] on link "Yes, I have seen that and want to undertake the mock exam now" at bounding box center [433, 69] width 260 height 21
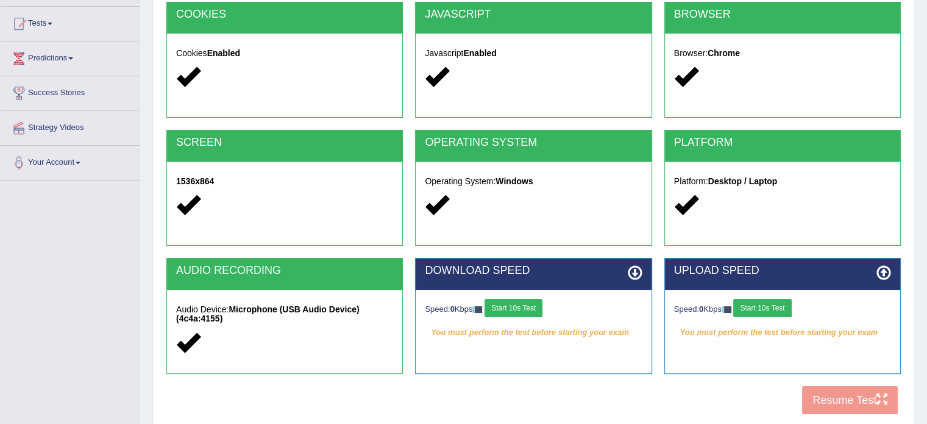
scroll to position [183, 0]
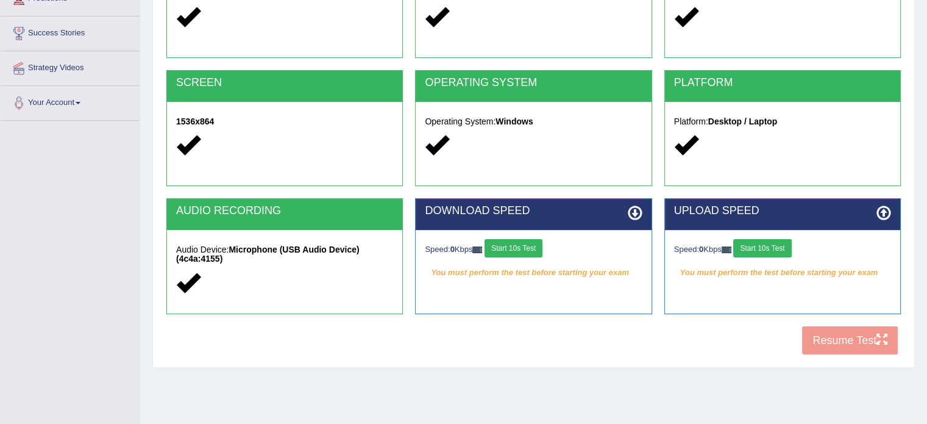
click at [524, 249] on button "Start 10s Test" at bounding box center [514, 248] width 58 height 18
click at [756, 246] on button "Start 10s Test" at bounding box center [762, 248] width 58 height 18
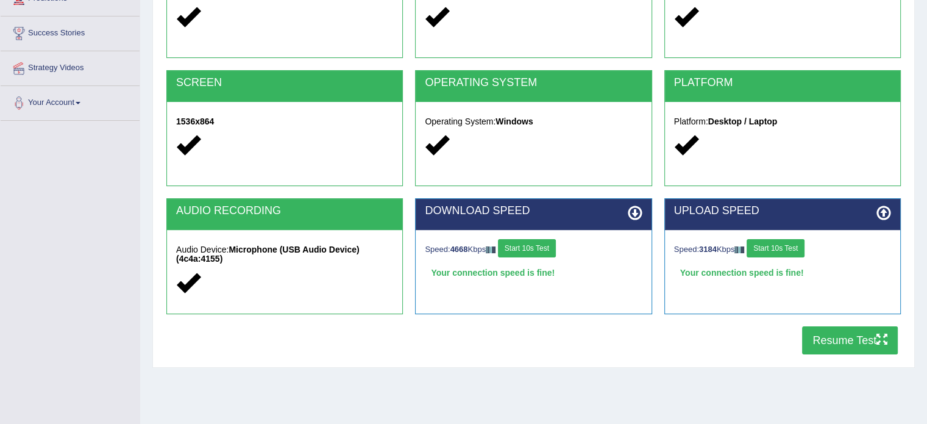
click at [853, 343] on button "Resume Test" at bounding box center [850, 340] width 96 height 28
click at [834, 341] on button "Resume Test" at bounding box center [850, 340] width 96 height 28
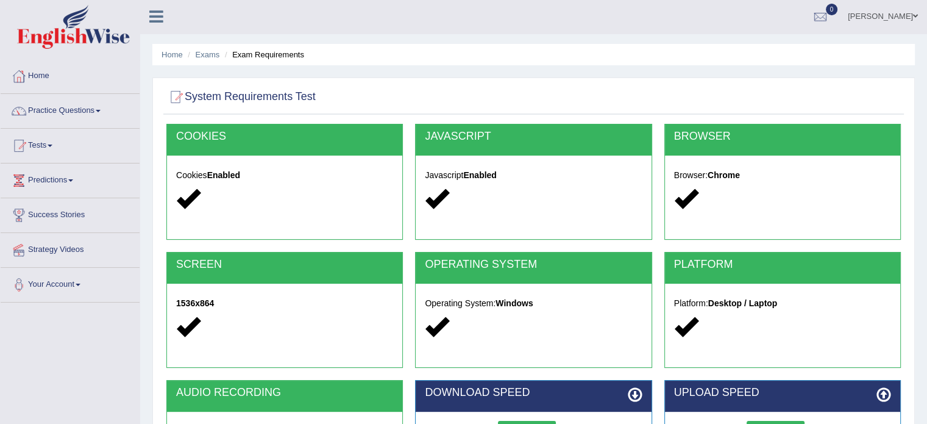
scroll to position [0, 0]
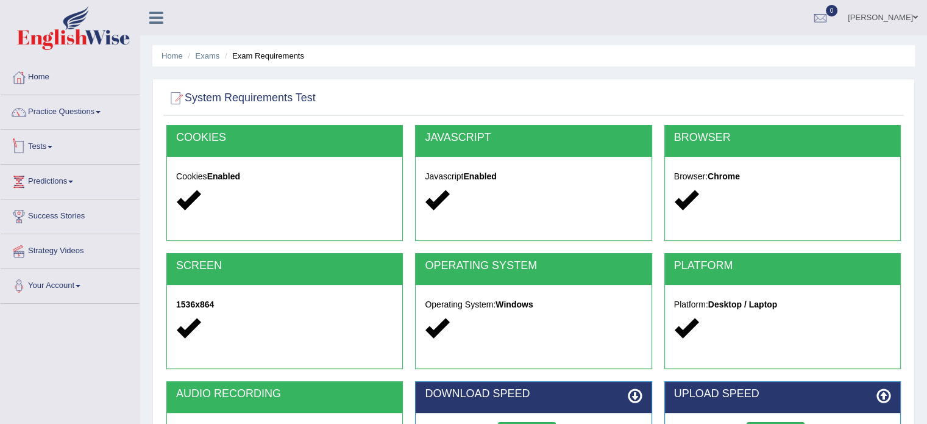
click at [42, 143] on link "Tests" at bounding box center [70, 145] width 139 height 30
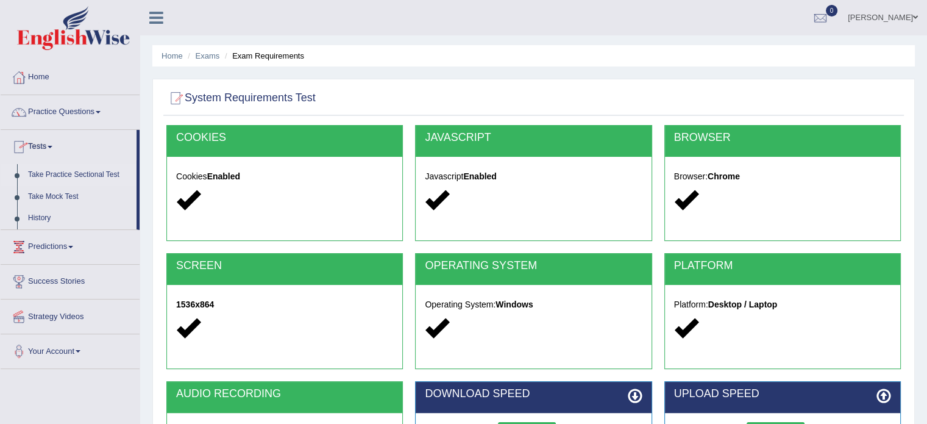
click at [56, 176] on link "Take Practice Sectional Test" at bounding box center [80, 175] width 114 height 22
